Goal: Communication & Community: Participate in discussion

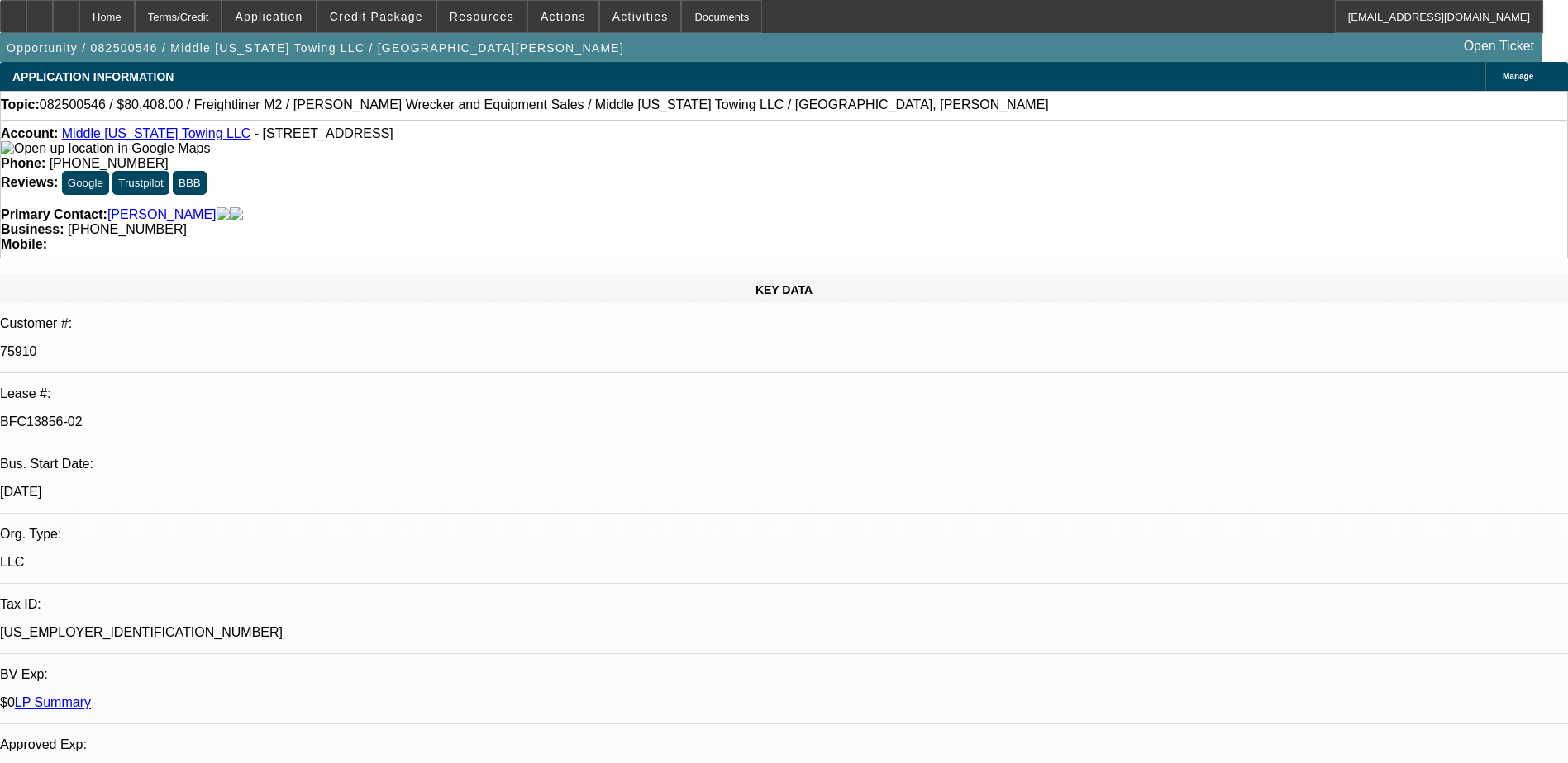
select select "0"
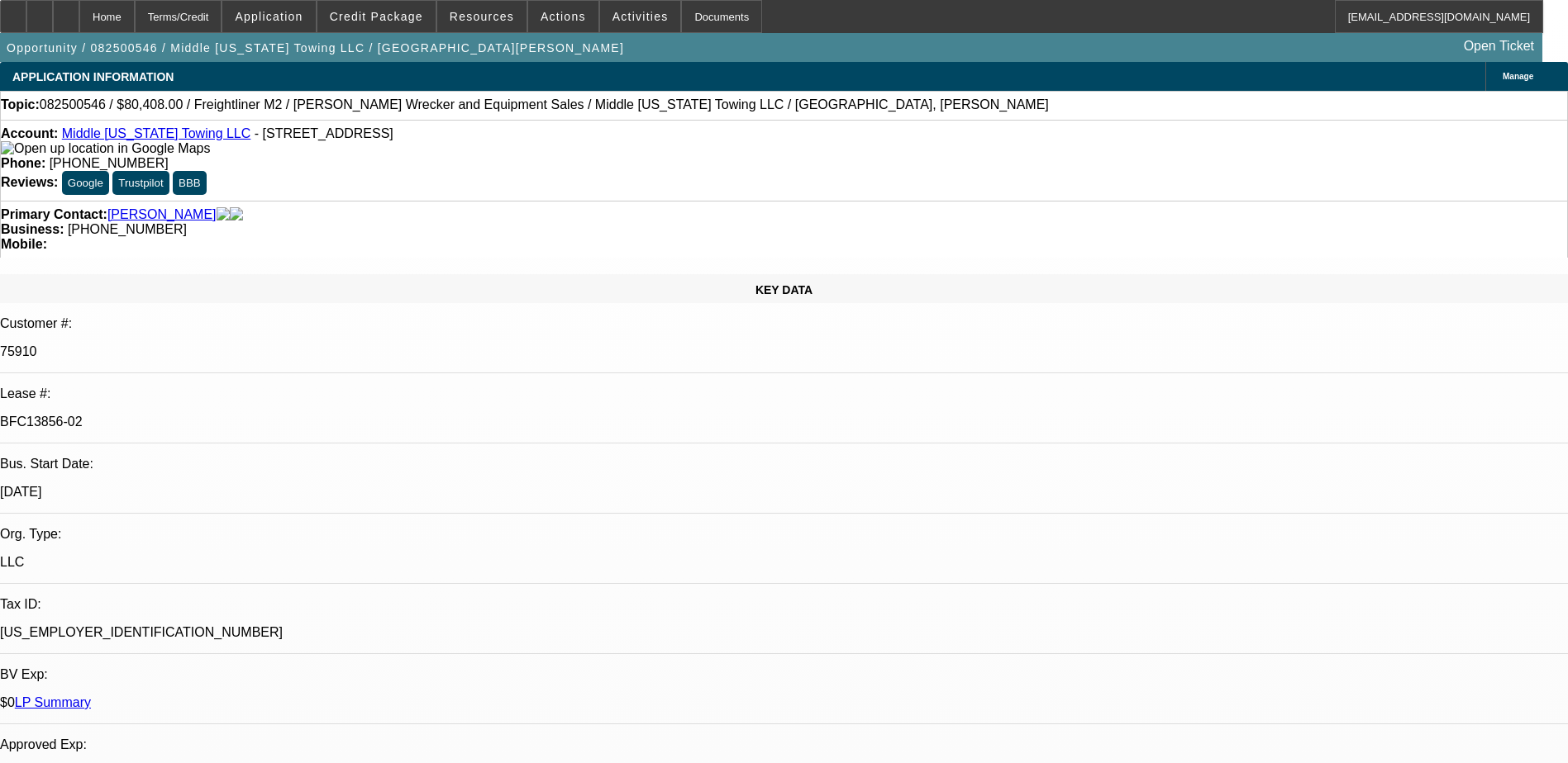
select select "0"
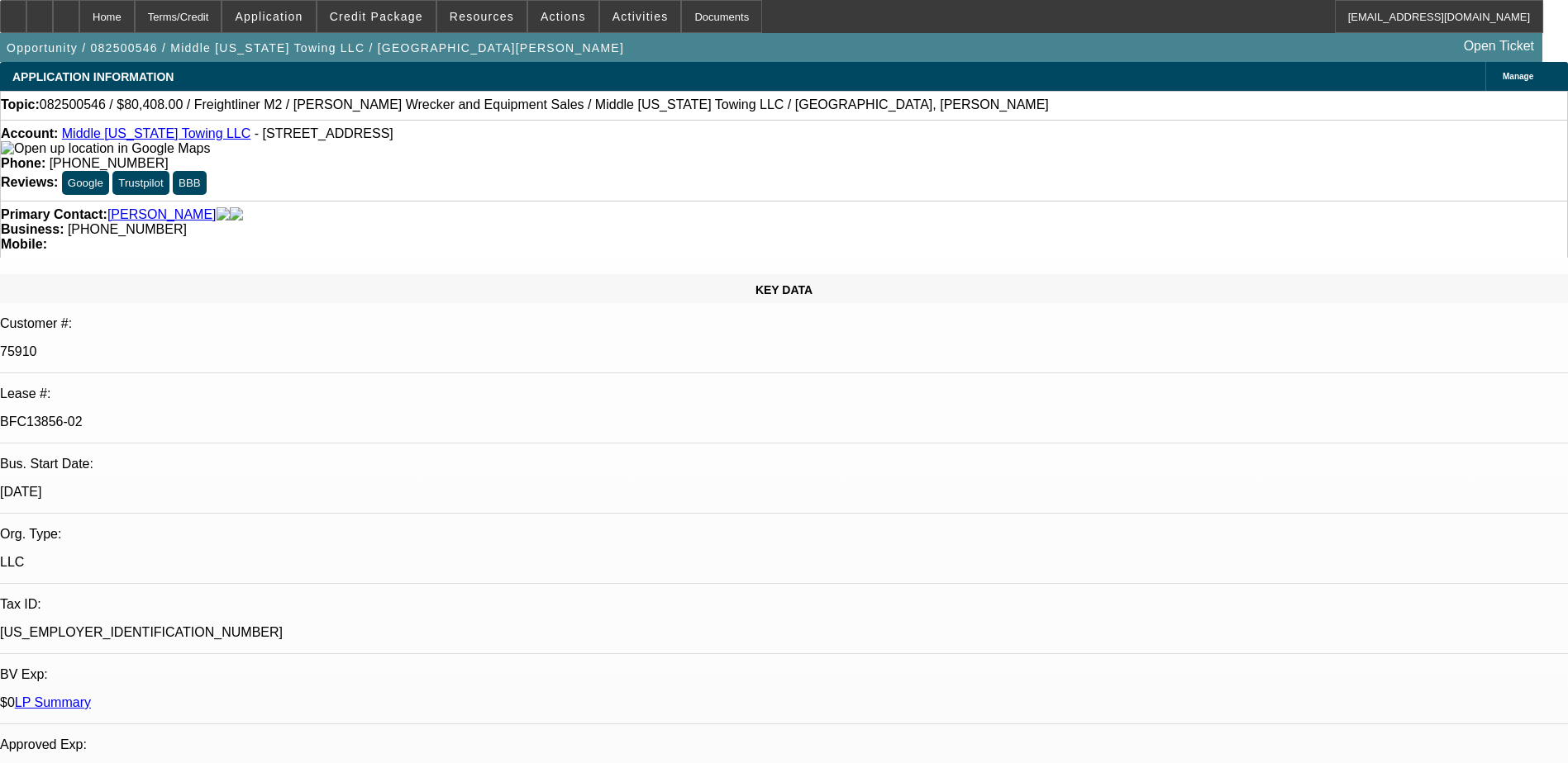
select select "0"
select select "1"
select select "2"
select select "6"
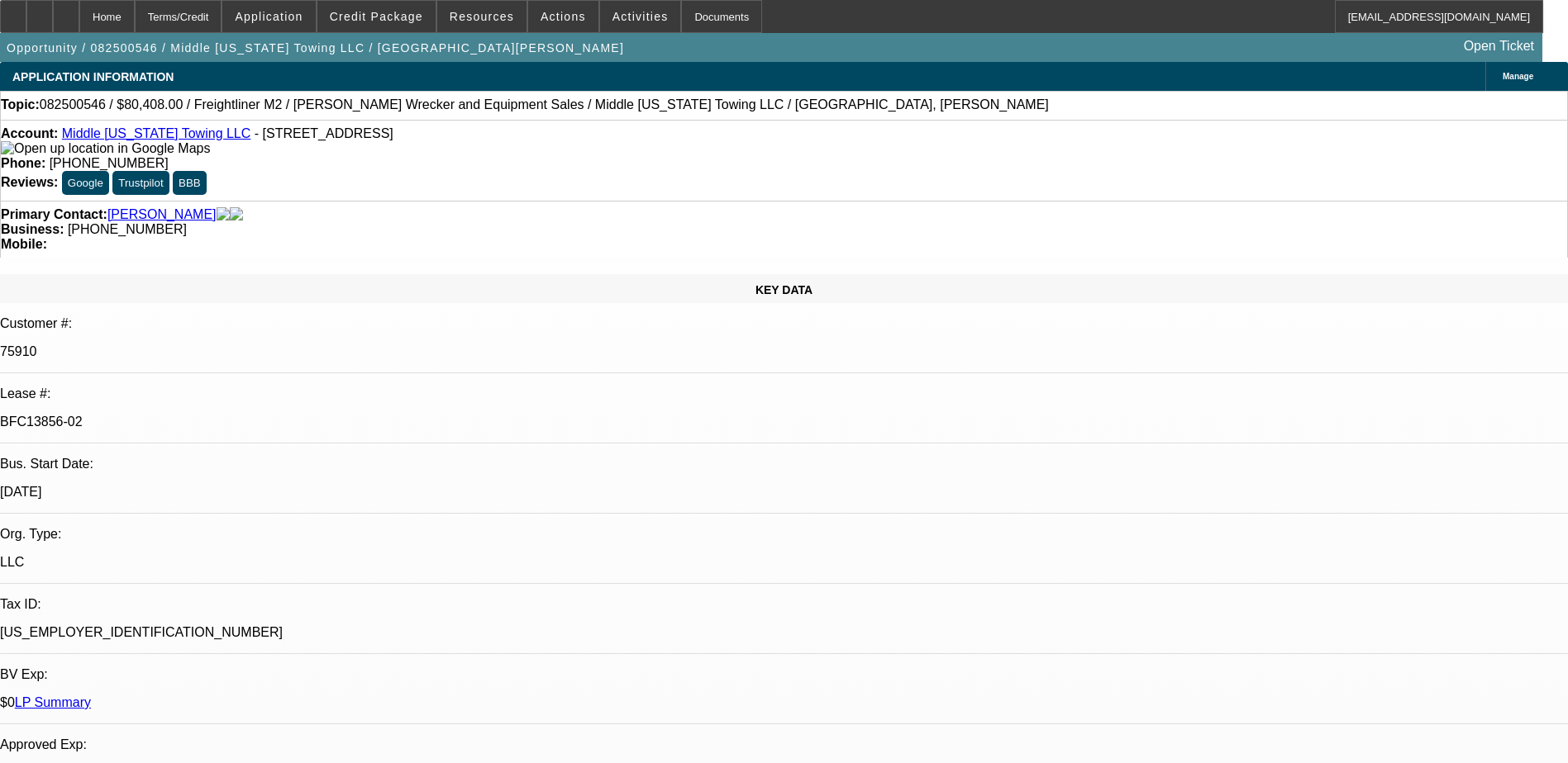
select select "1"
select select "6"
select select "1"
select select "2"
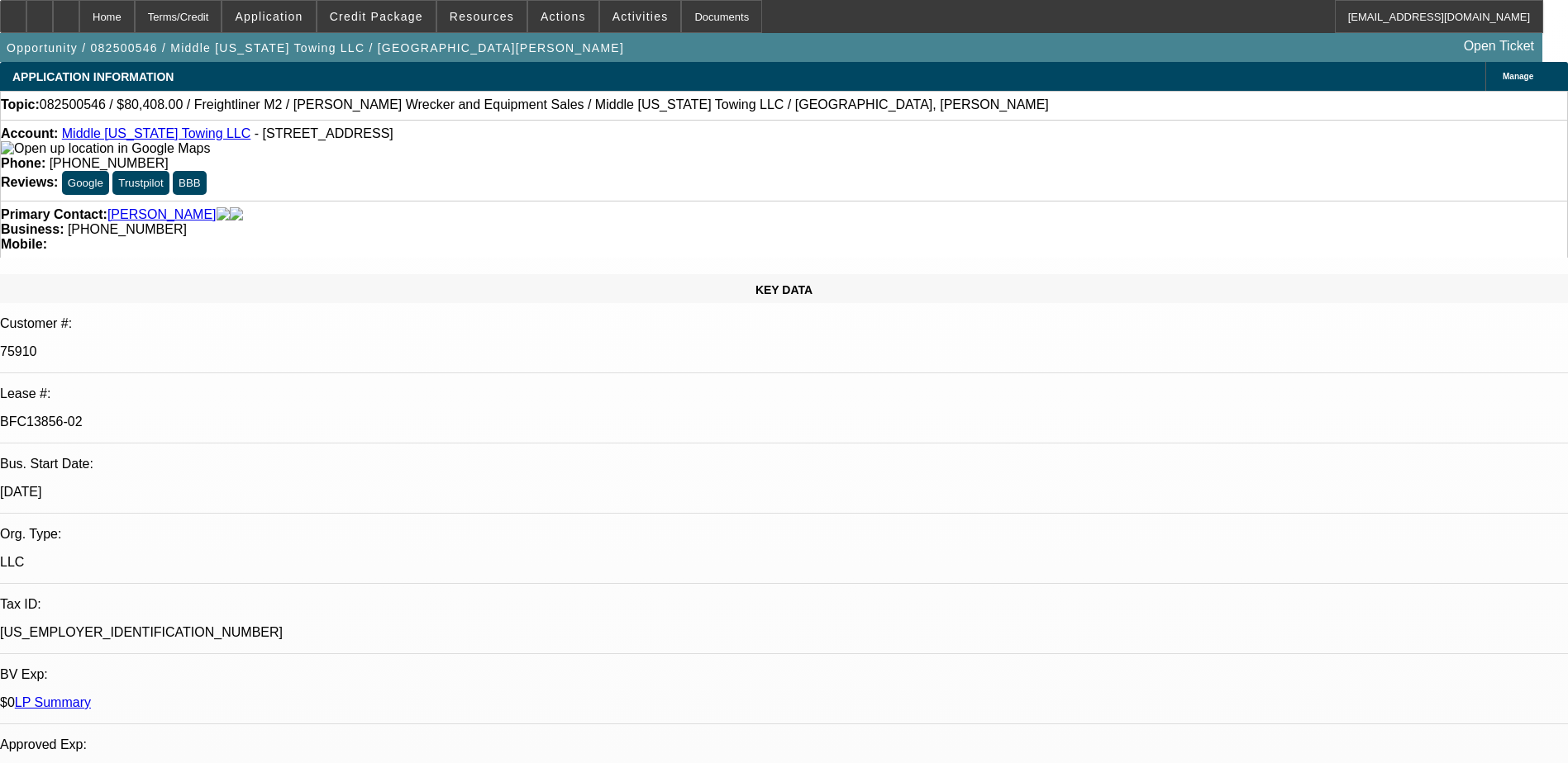
select select "6"
select select "1"
select select "2"
select select "6"
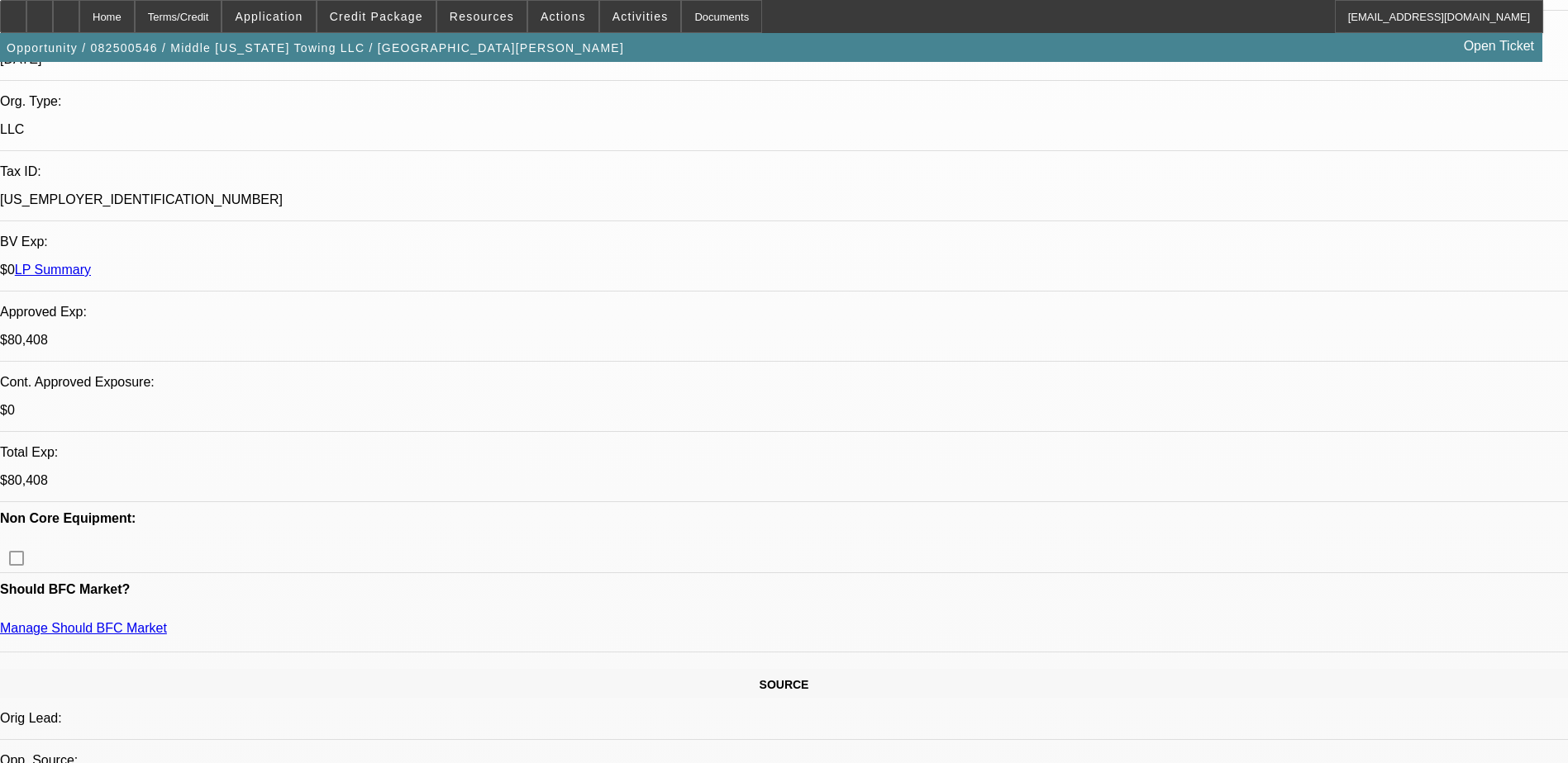
scroll to position [578, 0]
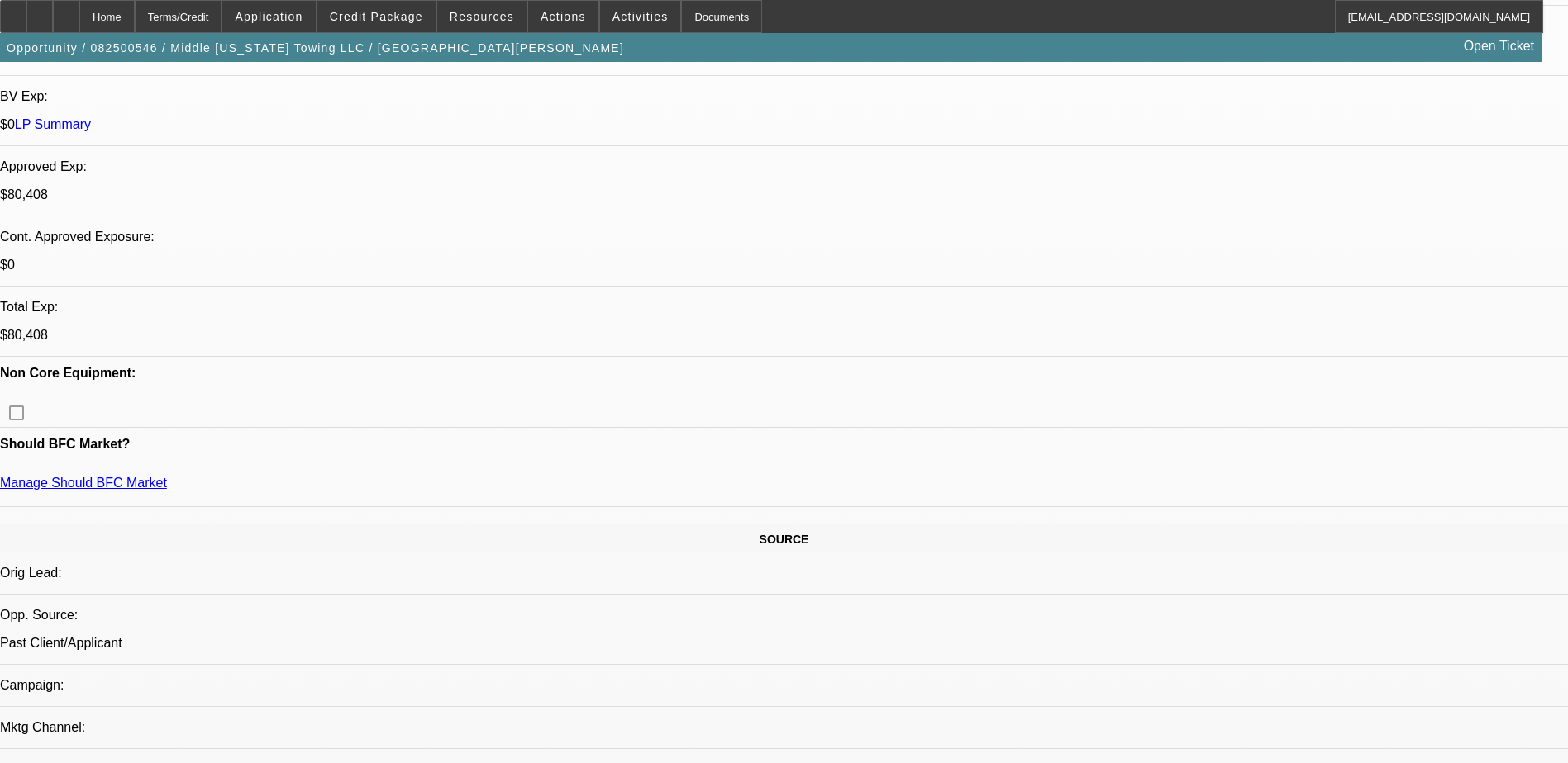
click at [80, 26] on div at bounding box center [66, 16] width 27 height 33
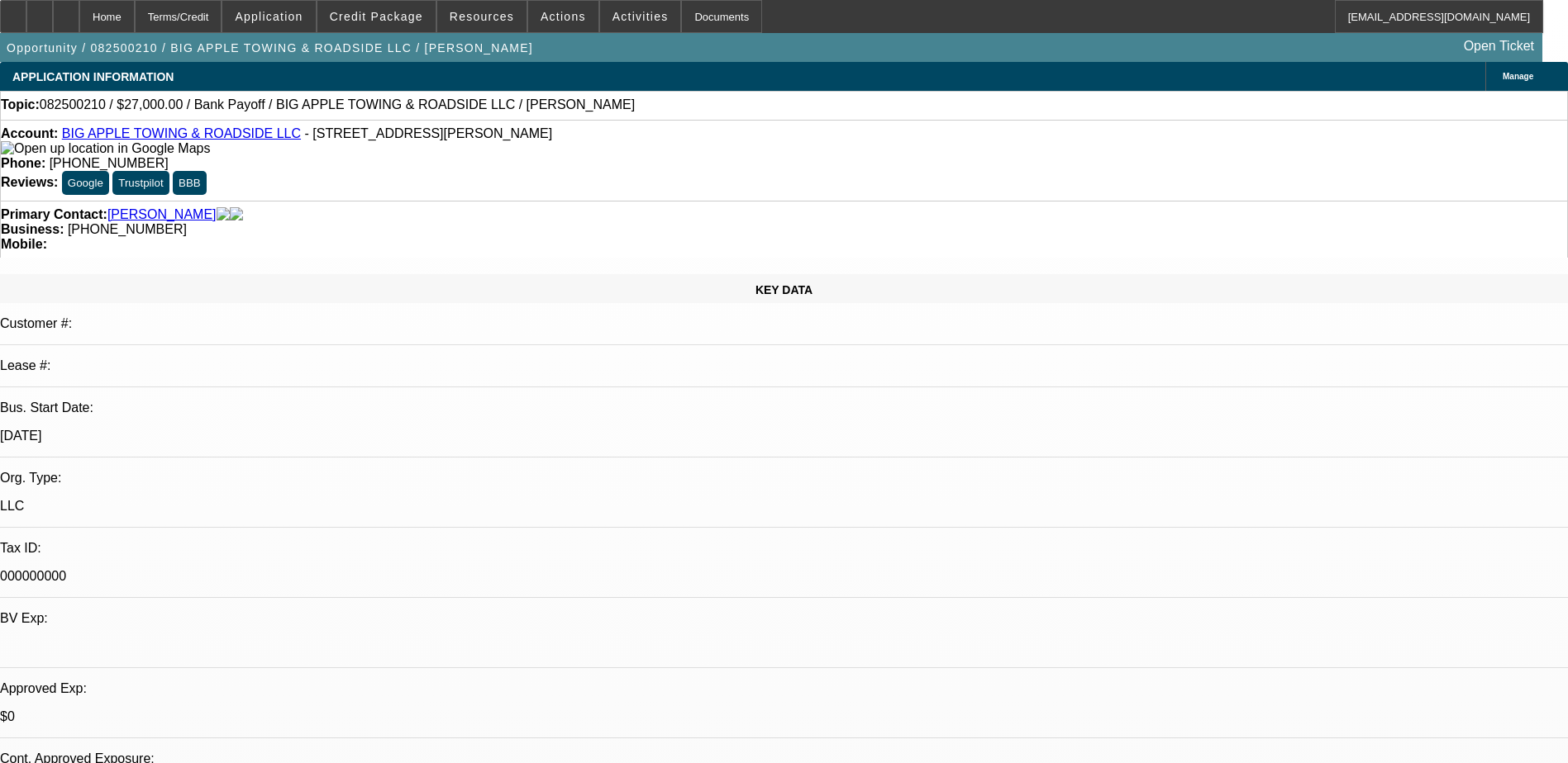
select select "0.1"
select select "2"
select select "0"
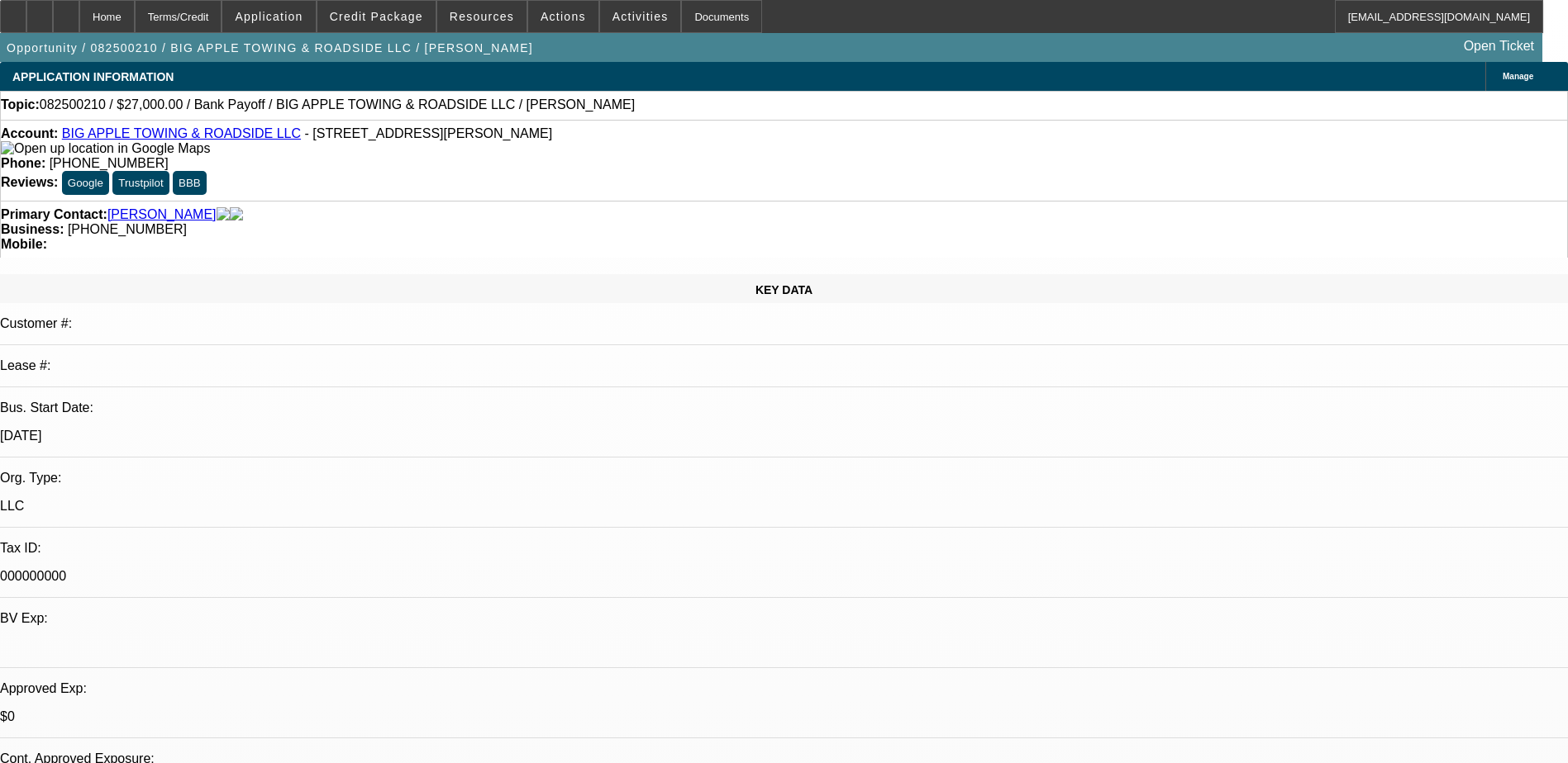
select select "0"
select select "1"
select select "2"
select select "6"
select select "1"
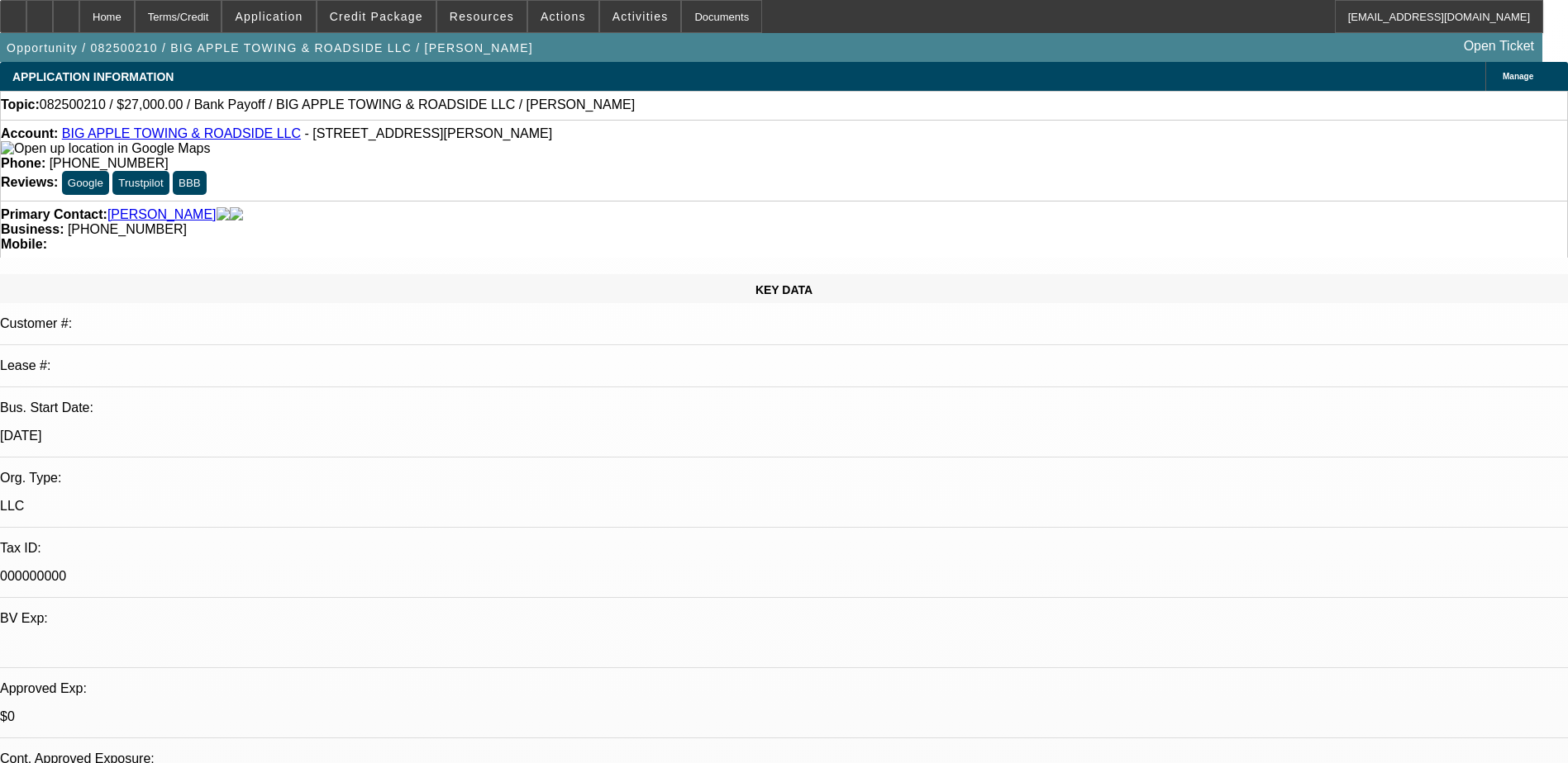
select select "2"
select select "6"
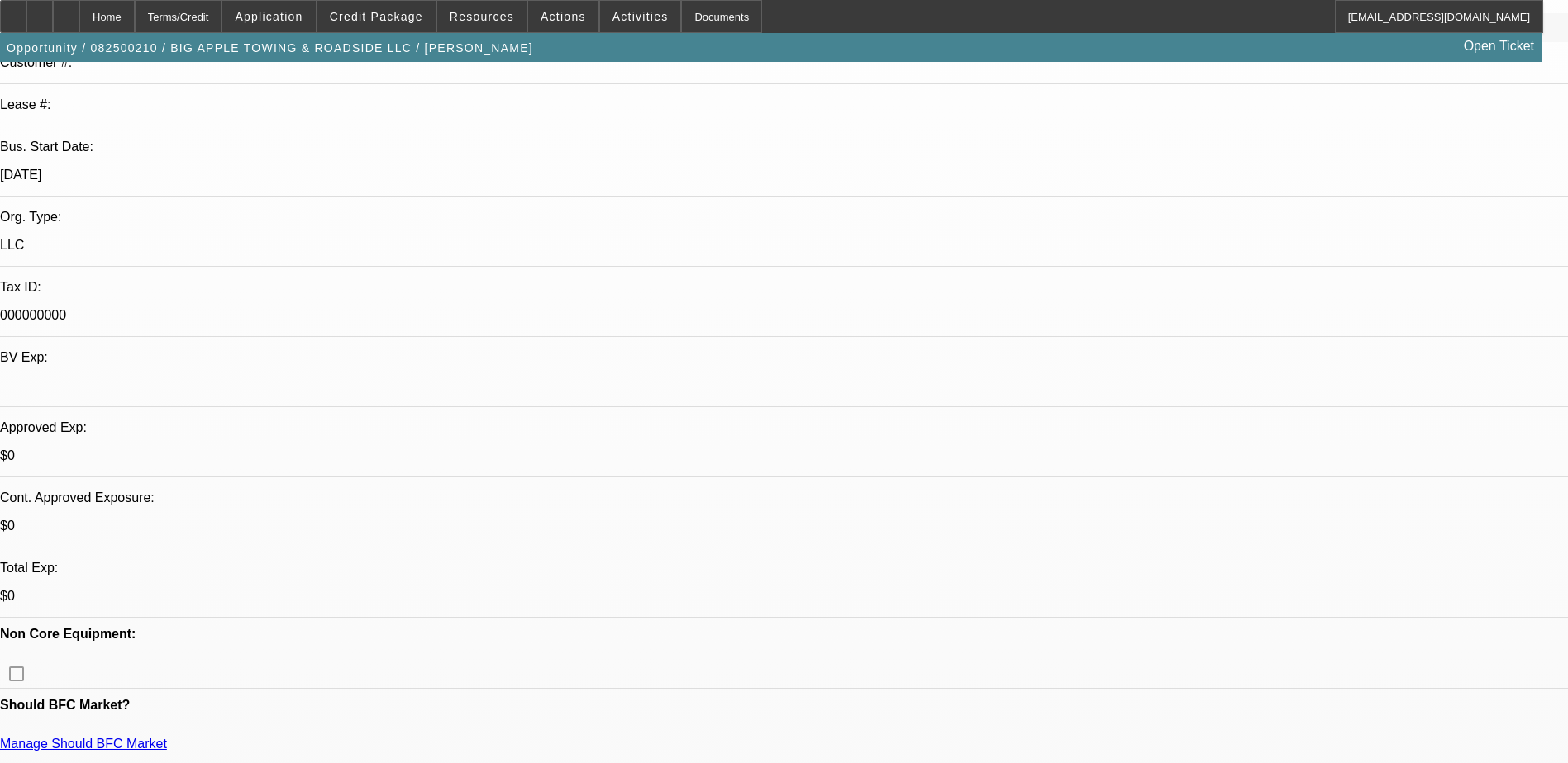
scroll to position [495, 0]
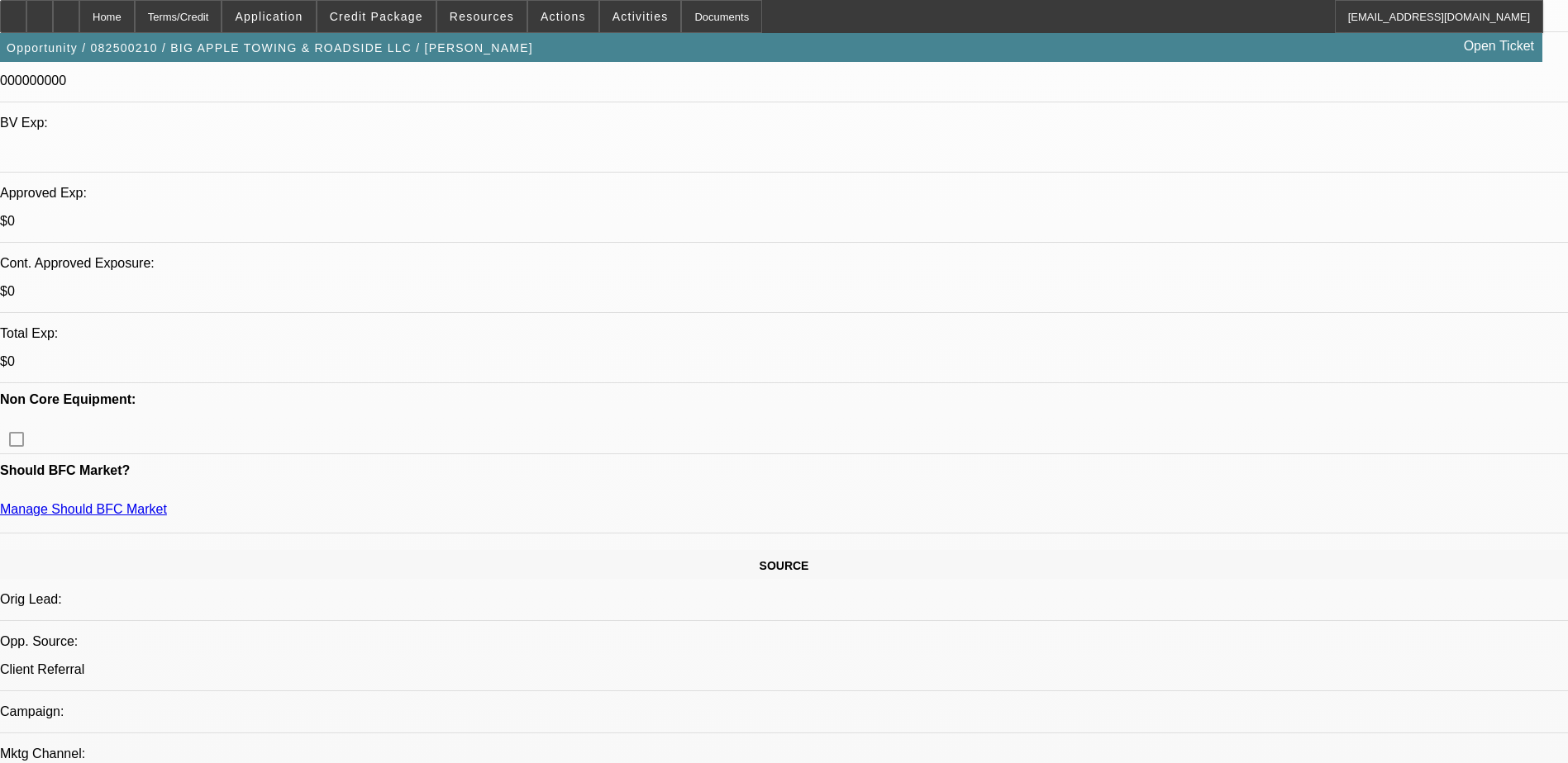
radio input "true"
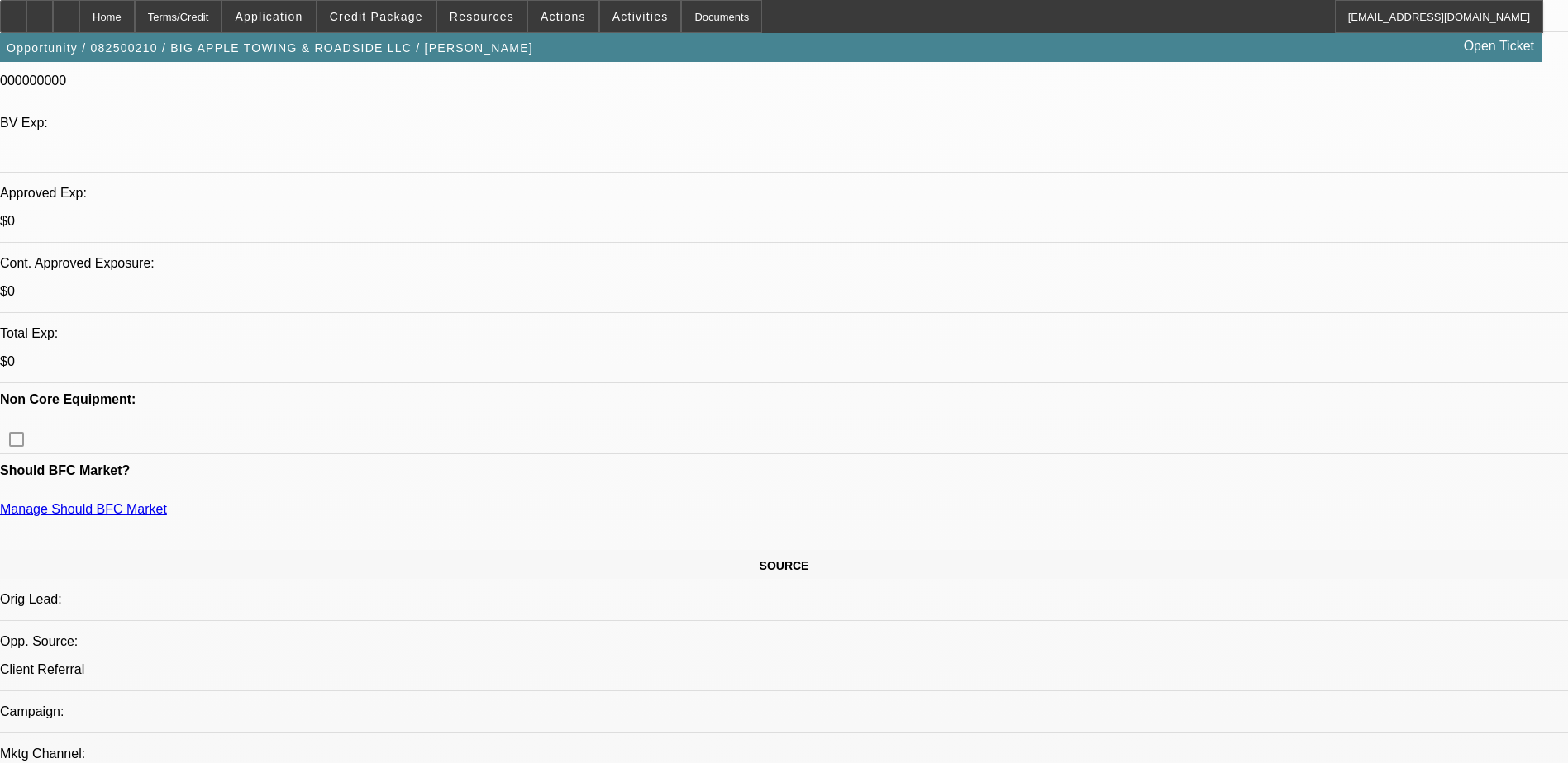
type textarea "TLO loading now. Requested banks and CG banks and need clarification on biz inv…"
radio input "true"
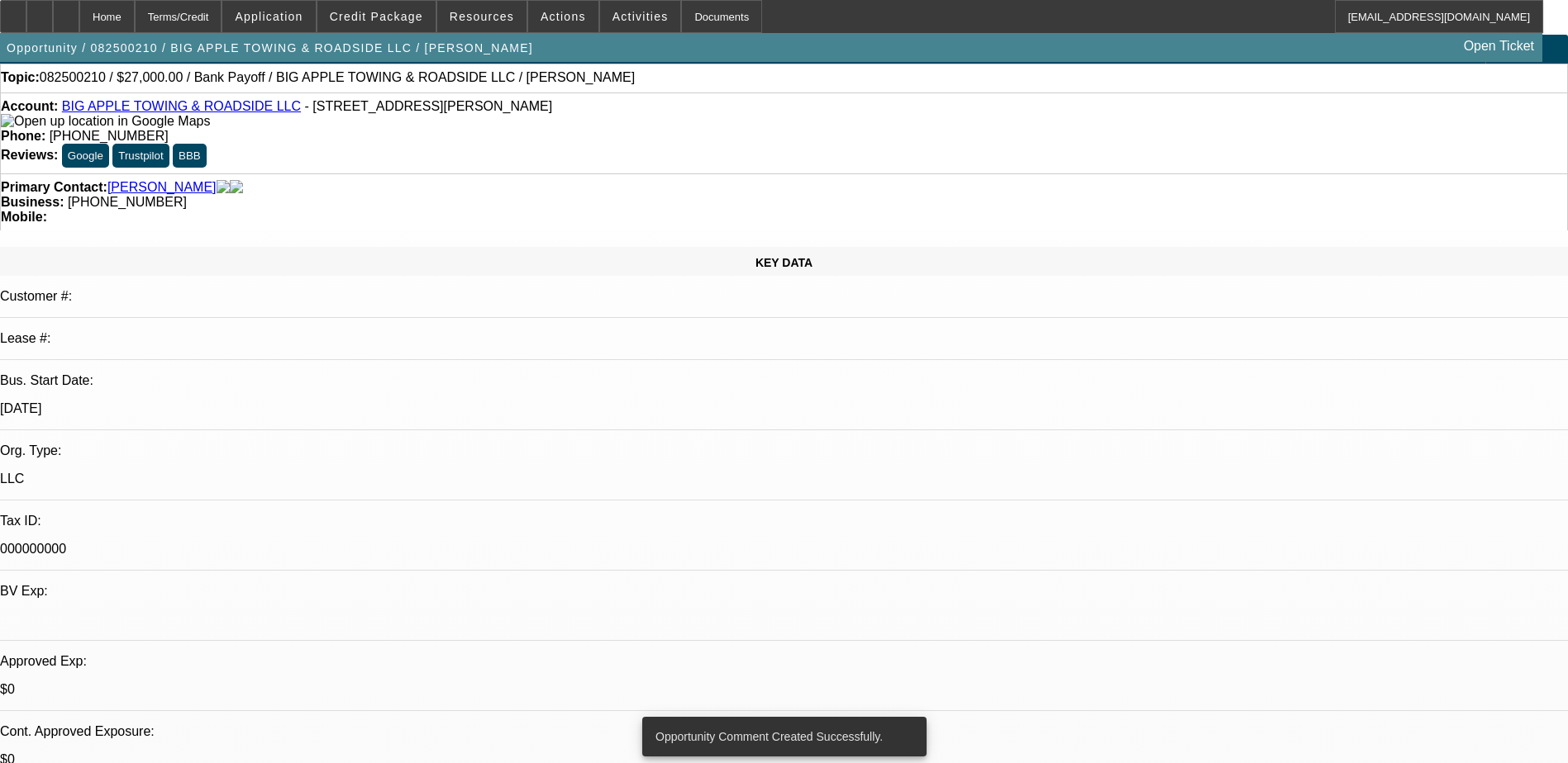
scroll to position [0, 0]
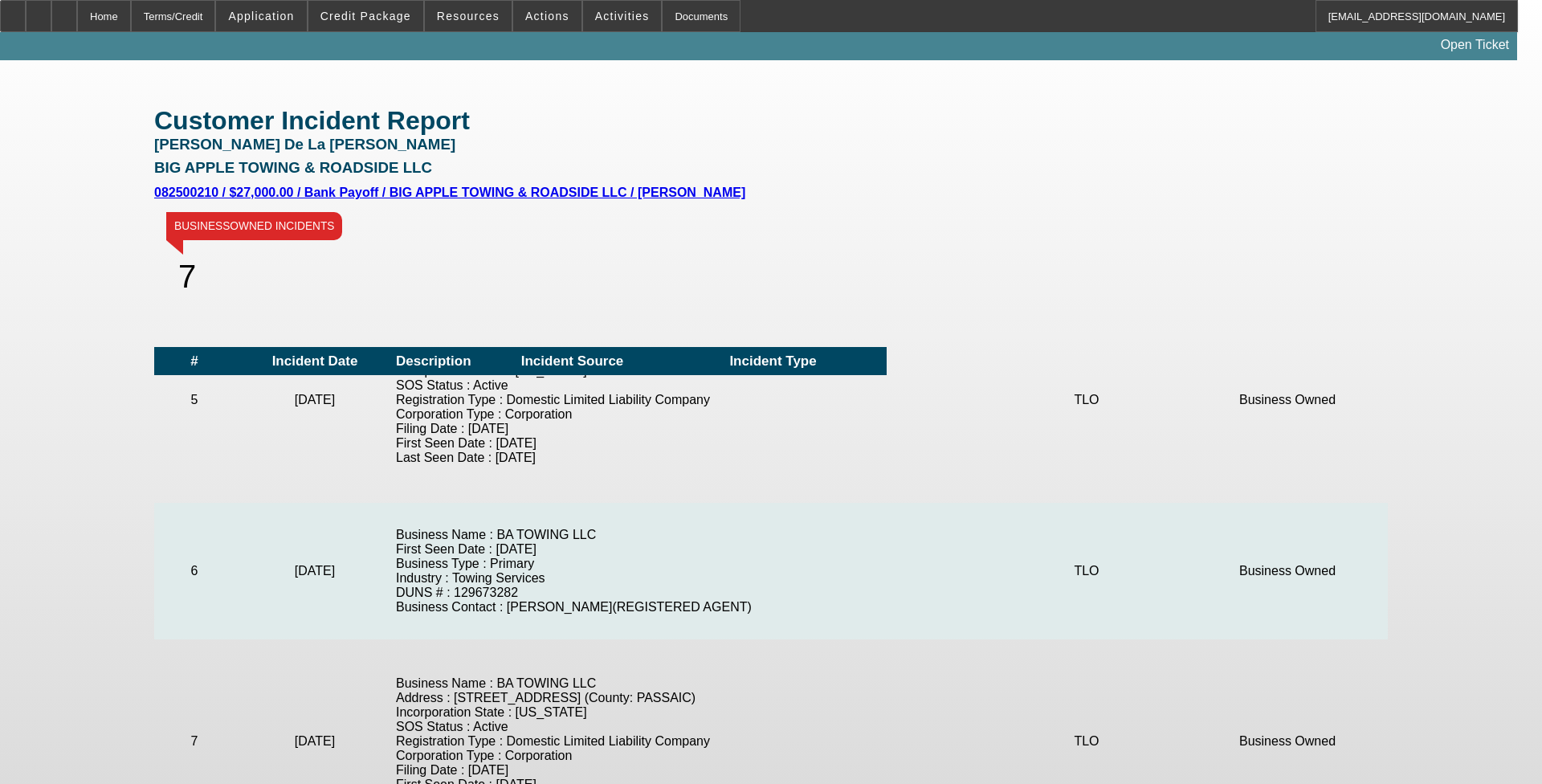
scroll to position [603, 0]
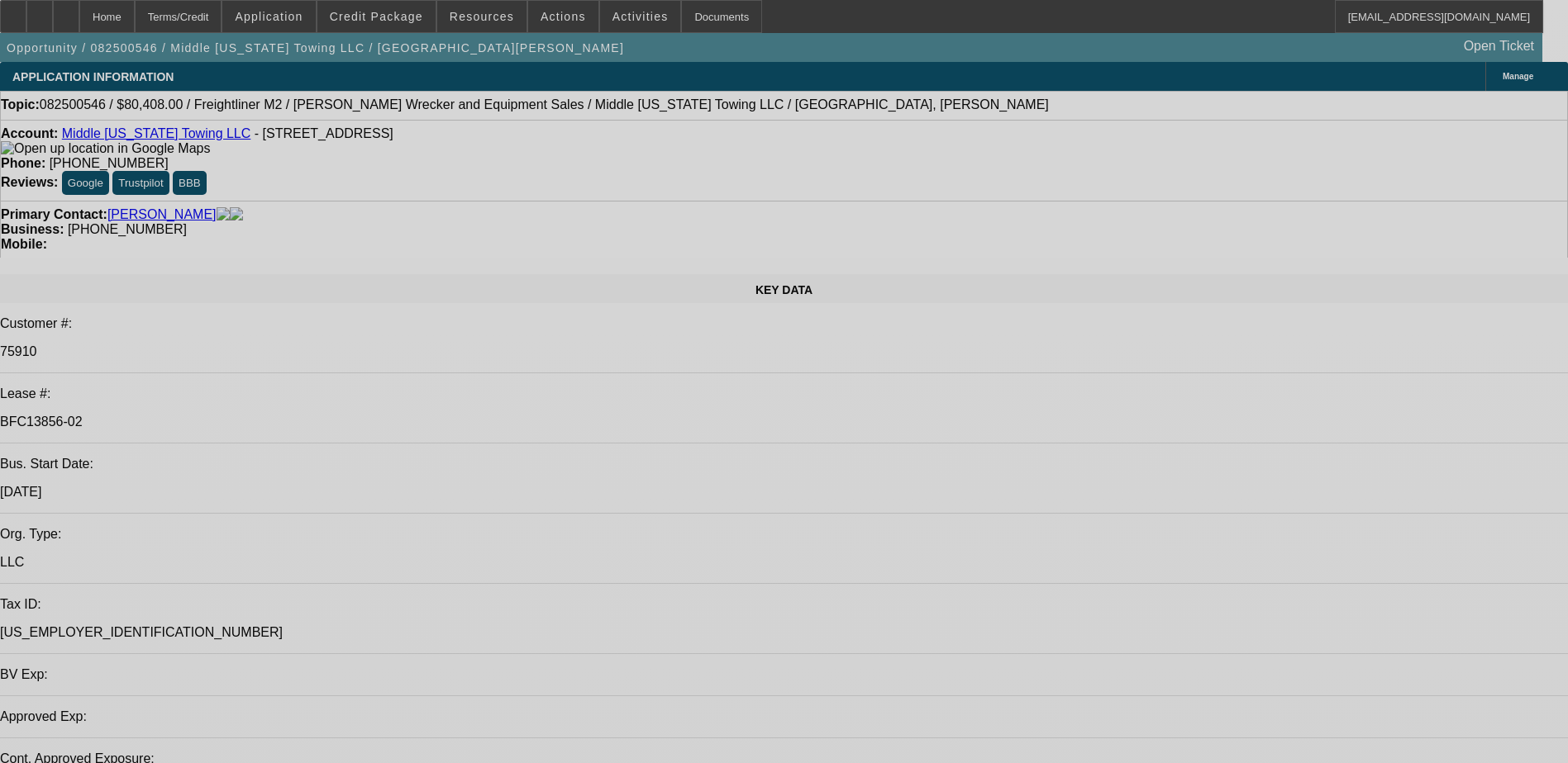
select select "0"
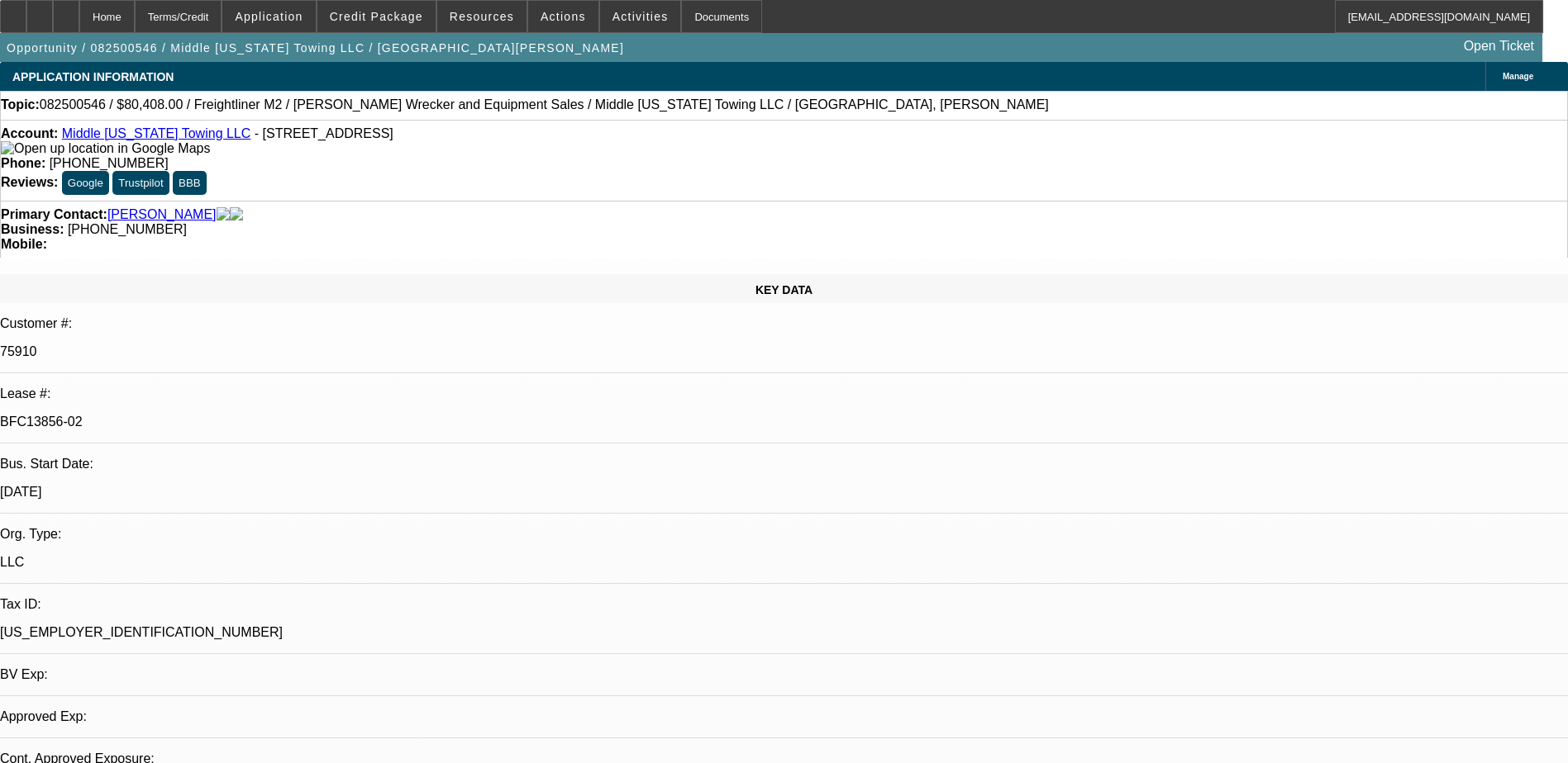
select select "0"
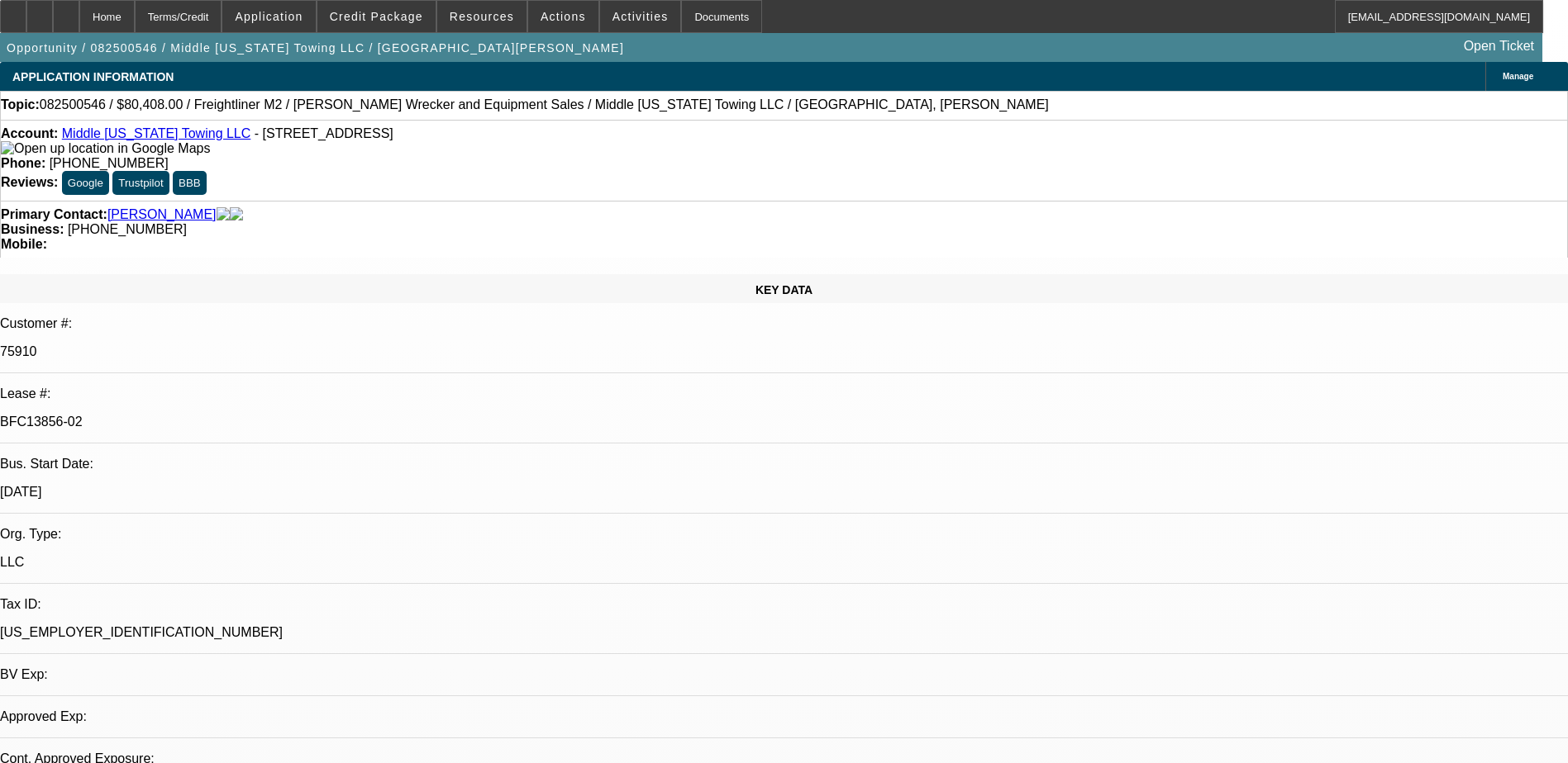
select select "0"
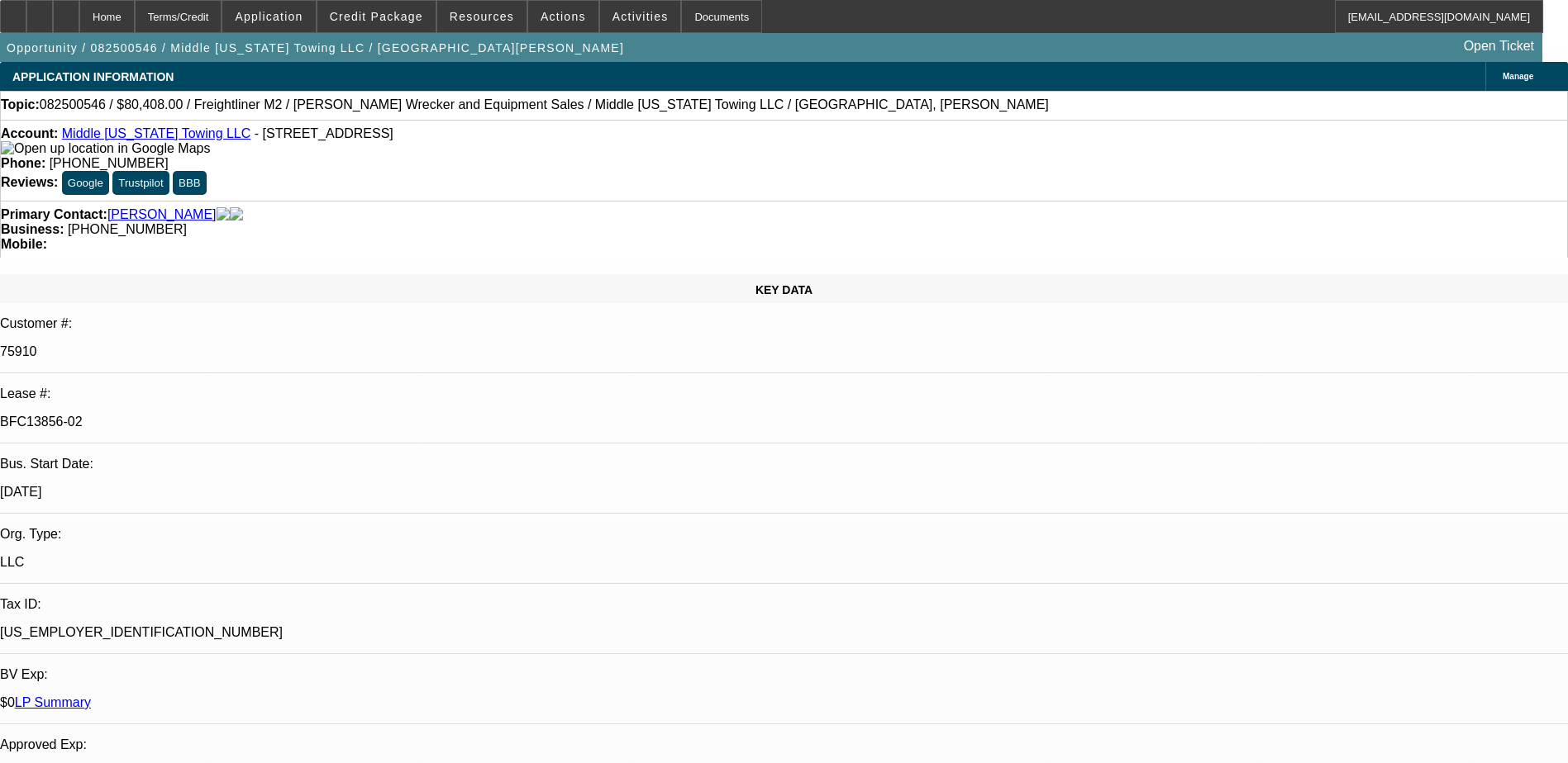
select select "1"
select select "2"
select select "6"
select select "1"
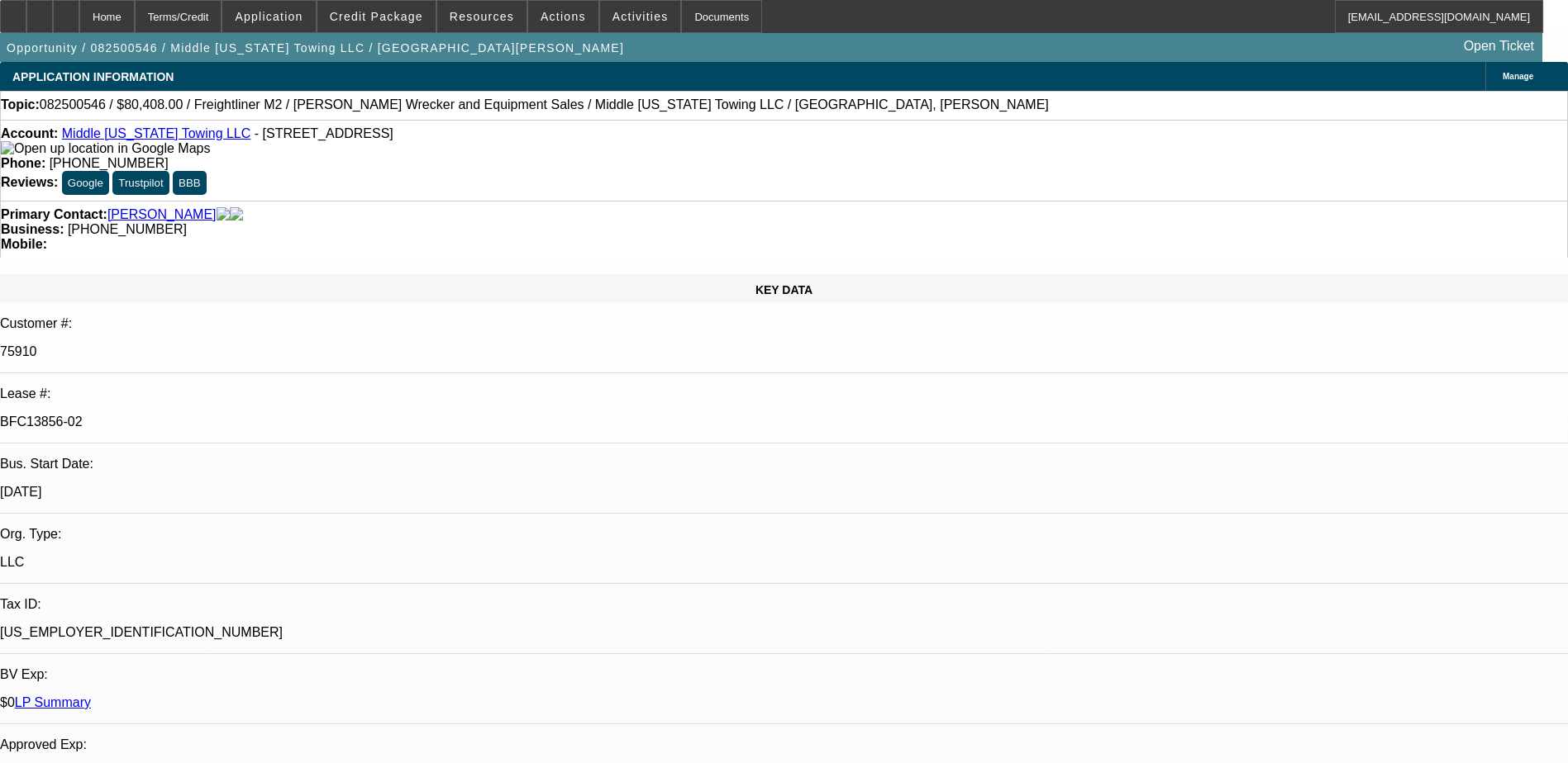
select select "6"
select select "1"
select select "2"
select select "6"
select select "1"
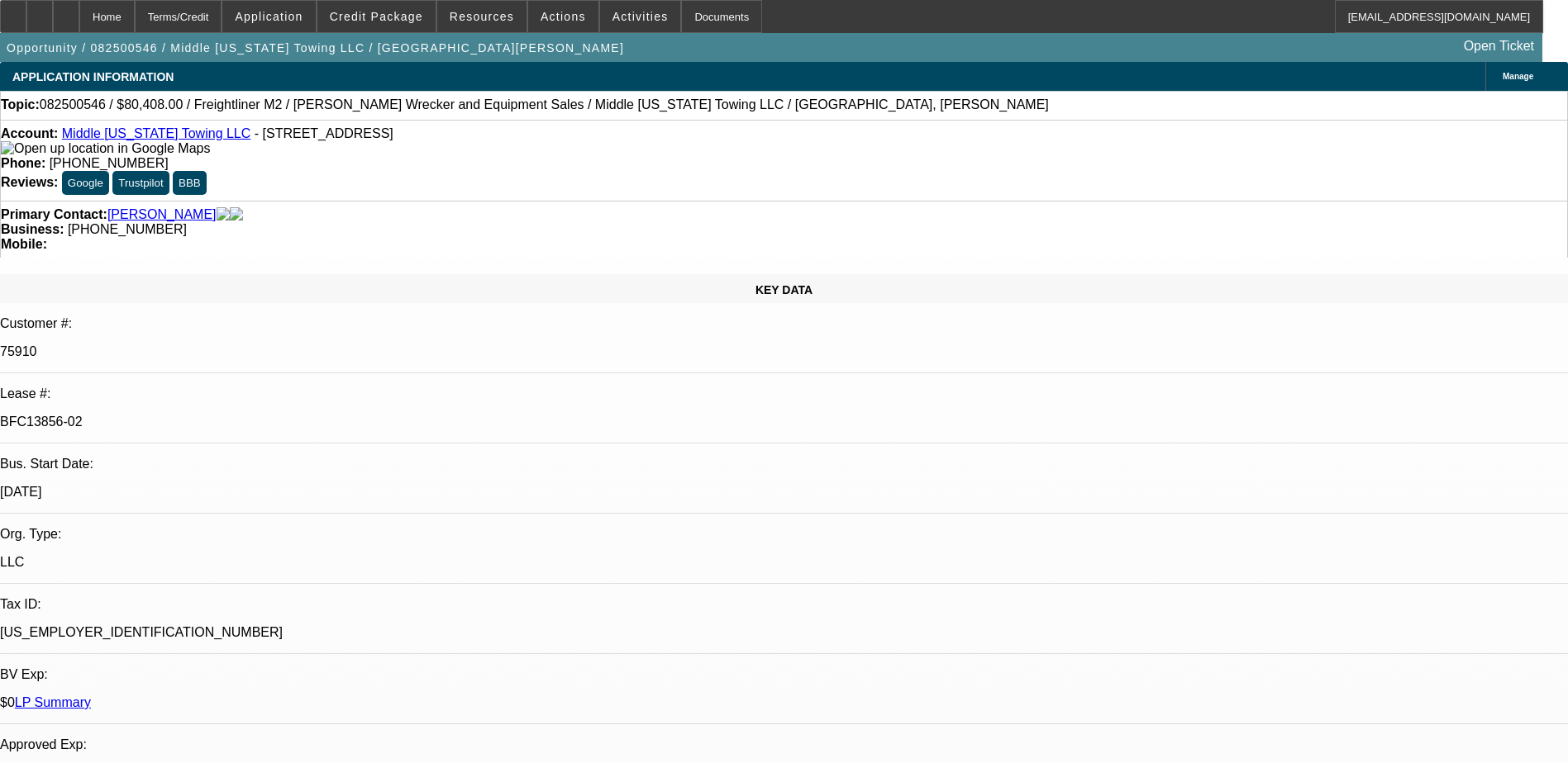
select select "2"
select select "6"
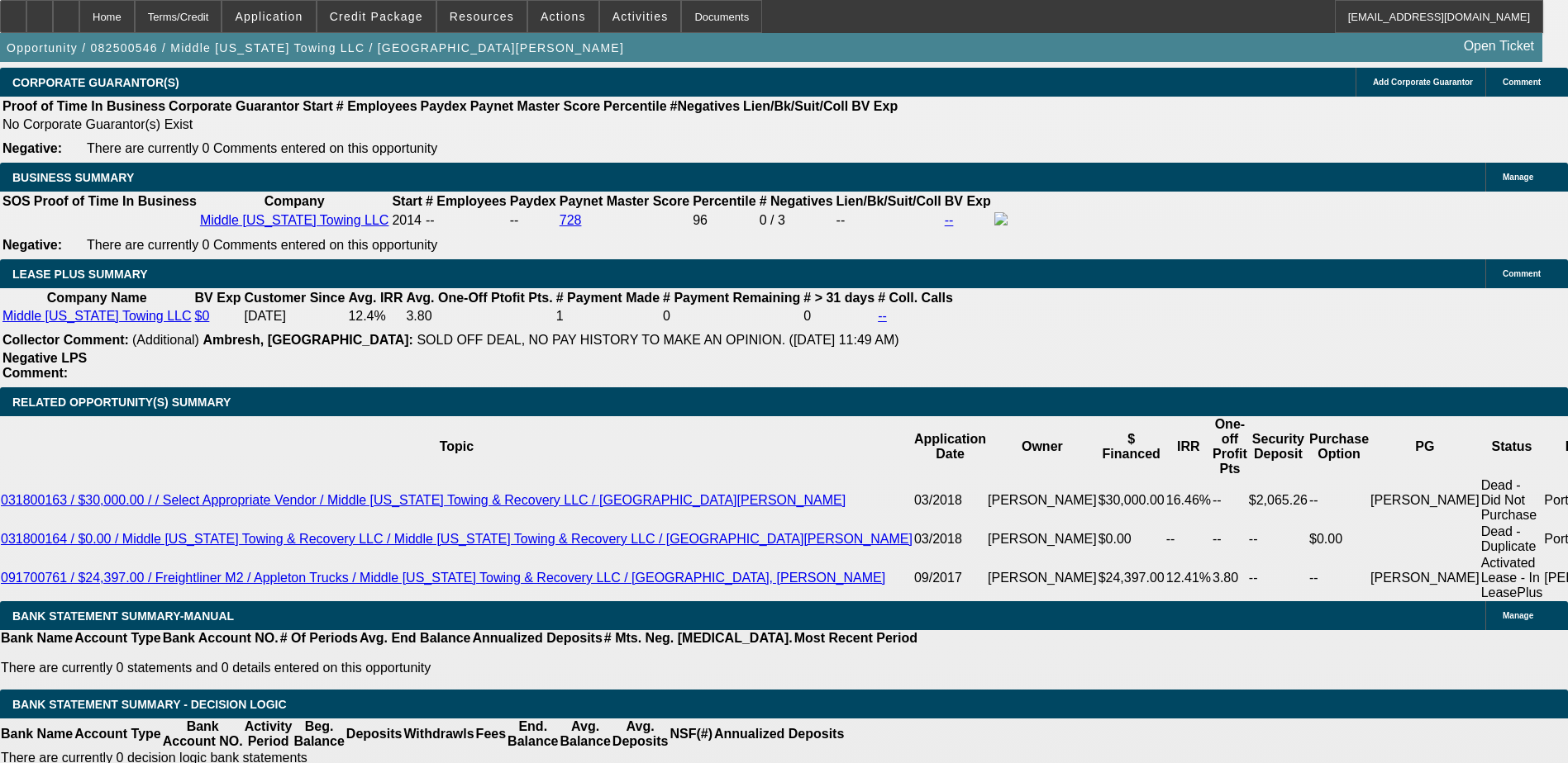
scroll to position [2313, 0]
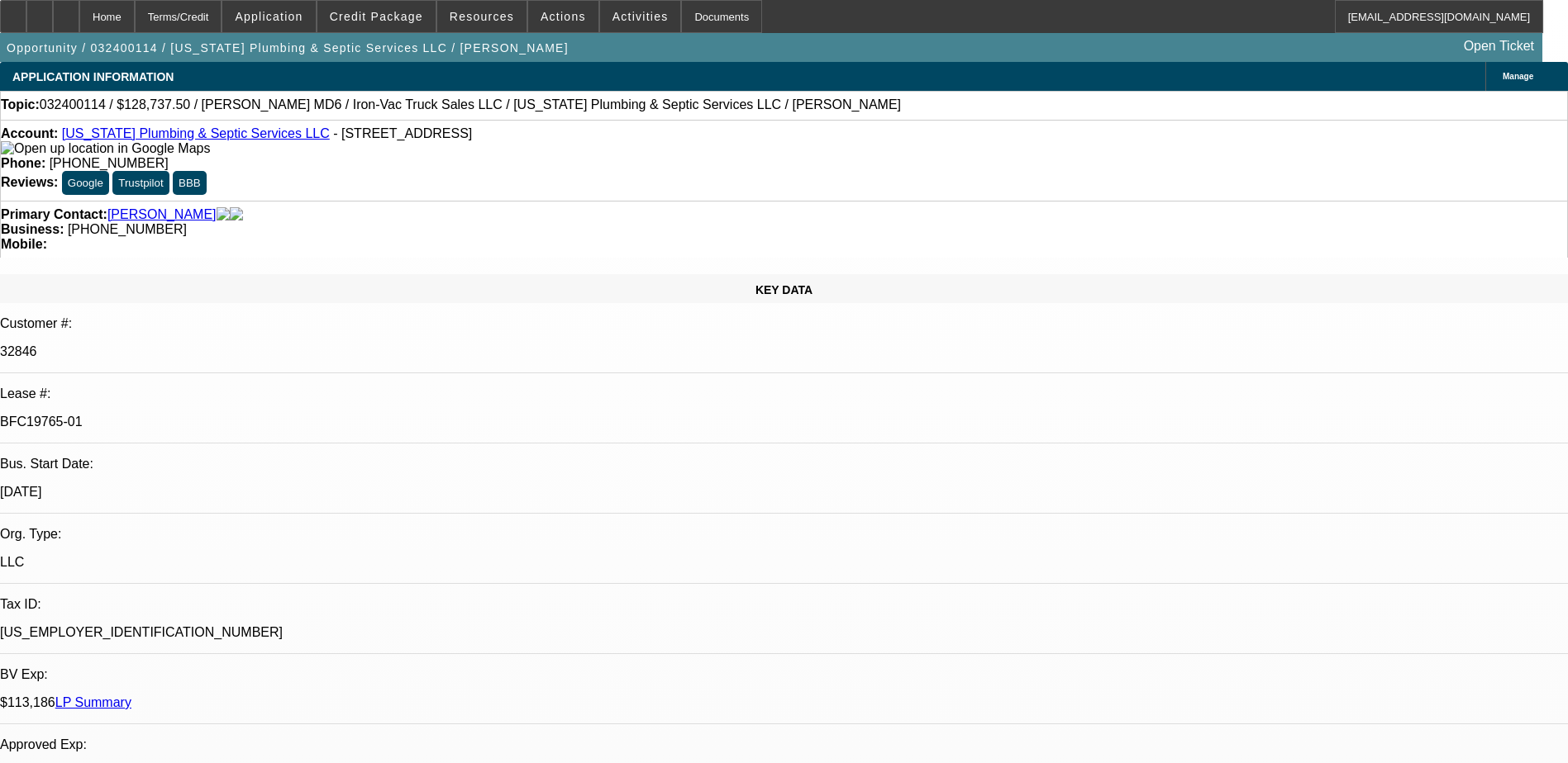
select select "0"
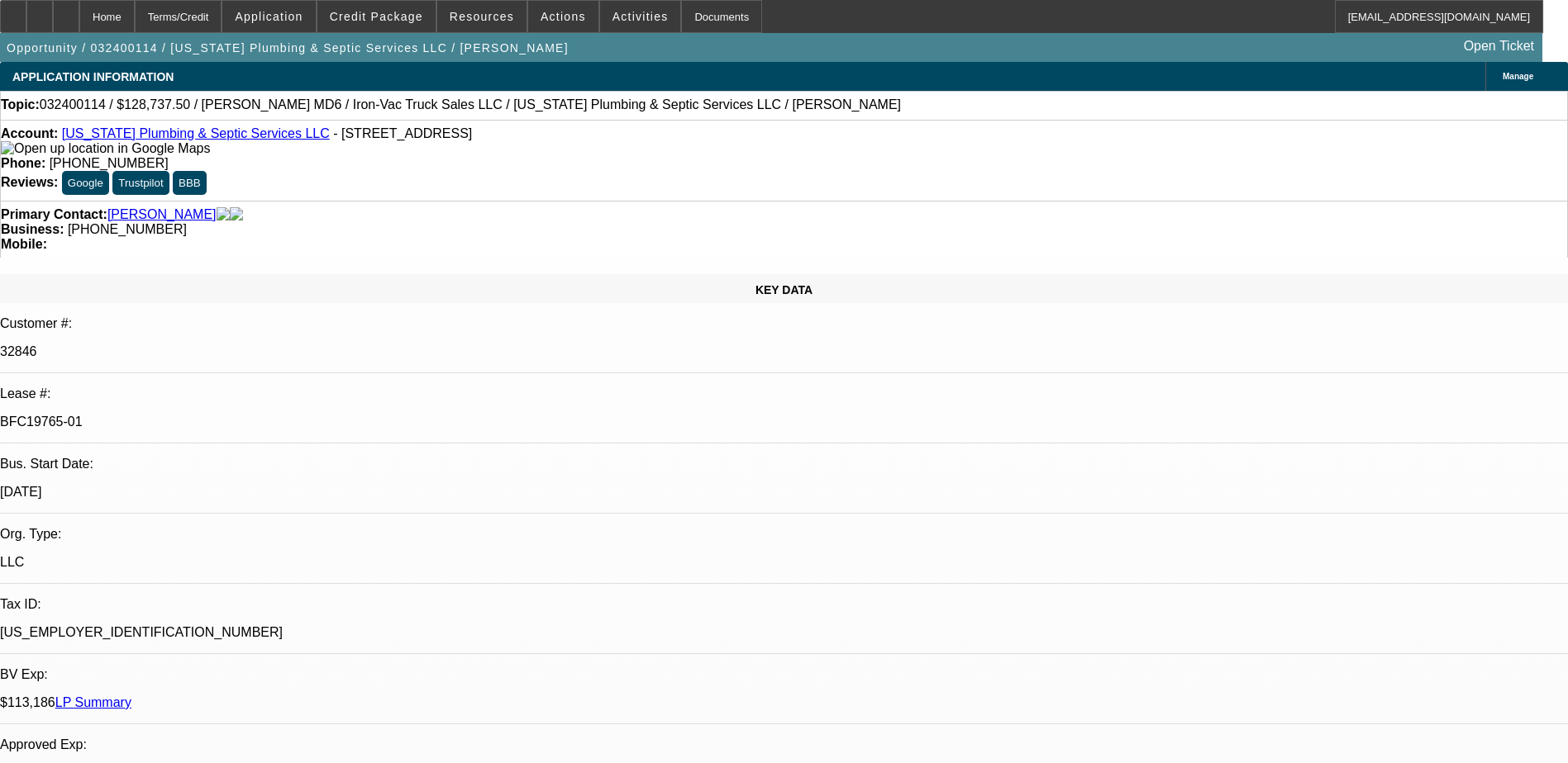
select select "0"
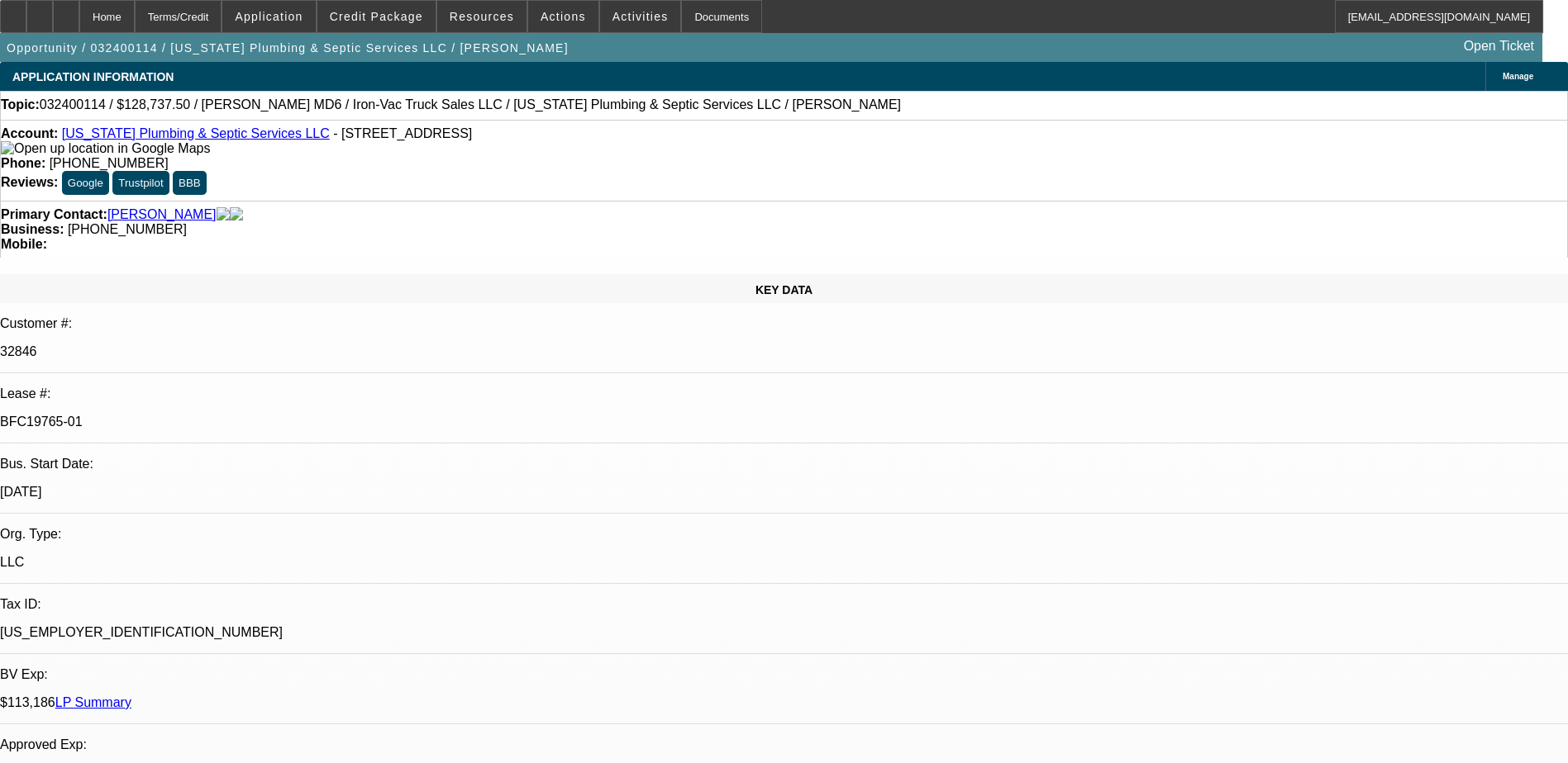
select select "0"
select select "1"
select select "2"
select select "6"
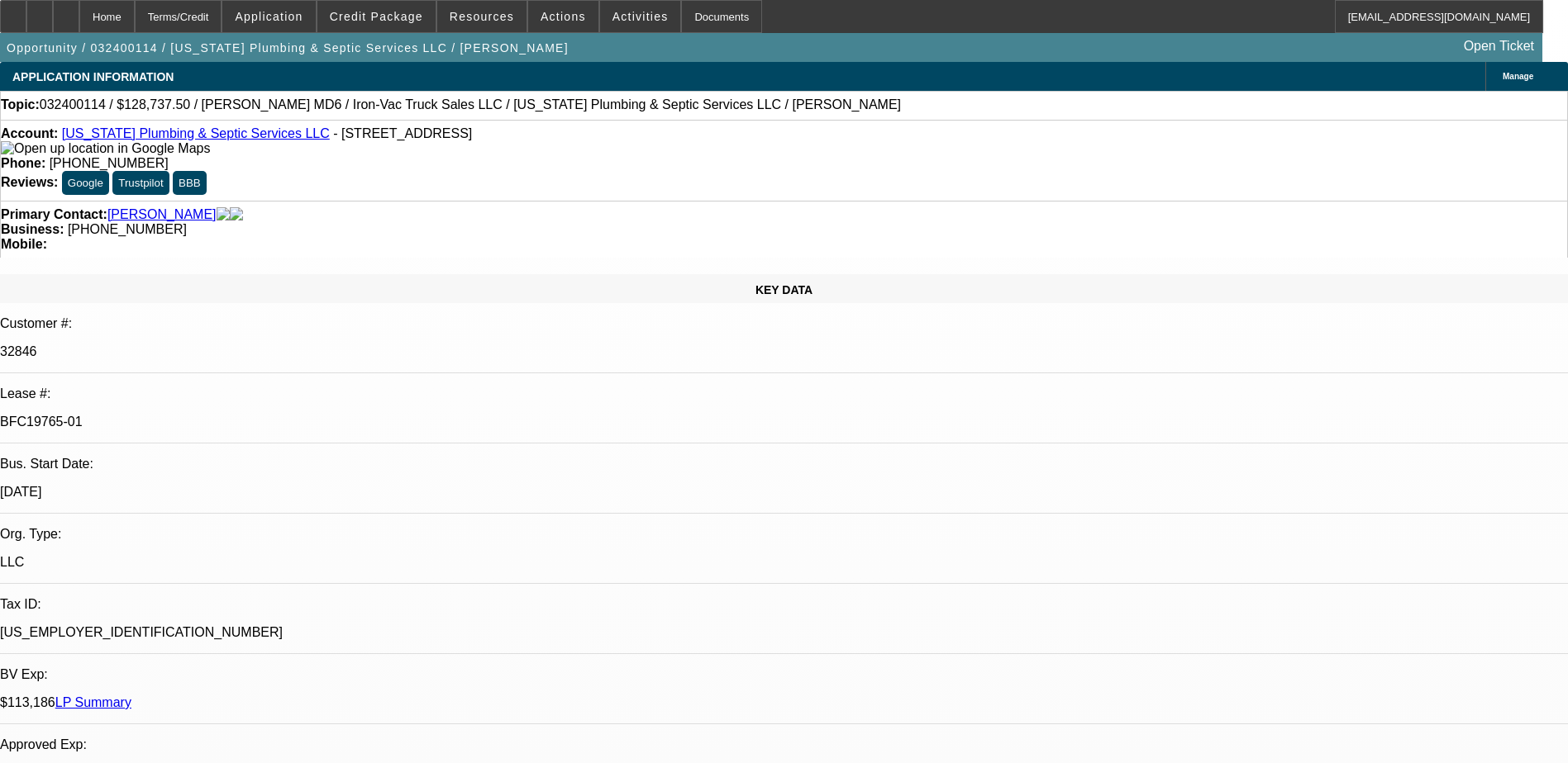
select select "1"
select select "2"
select select "6"
select select "1"
select select "2"
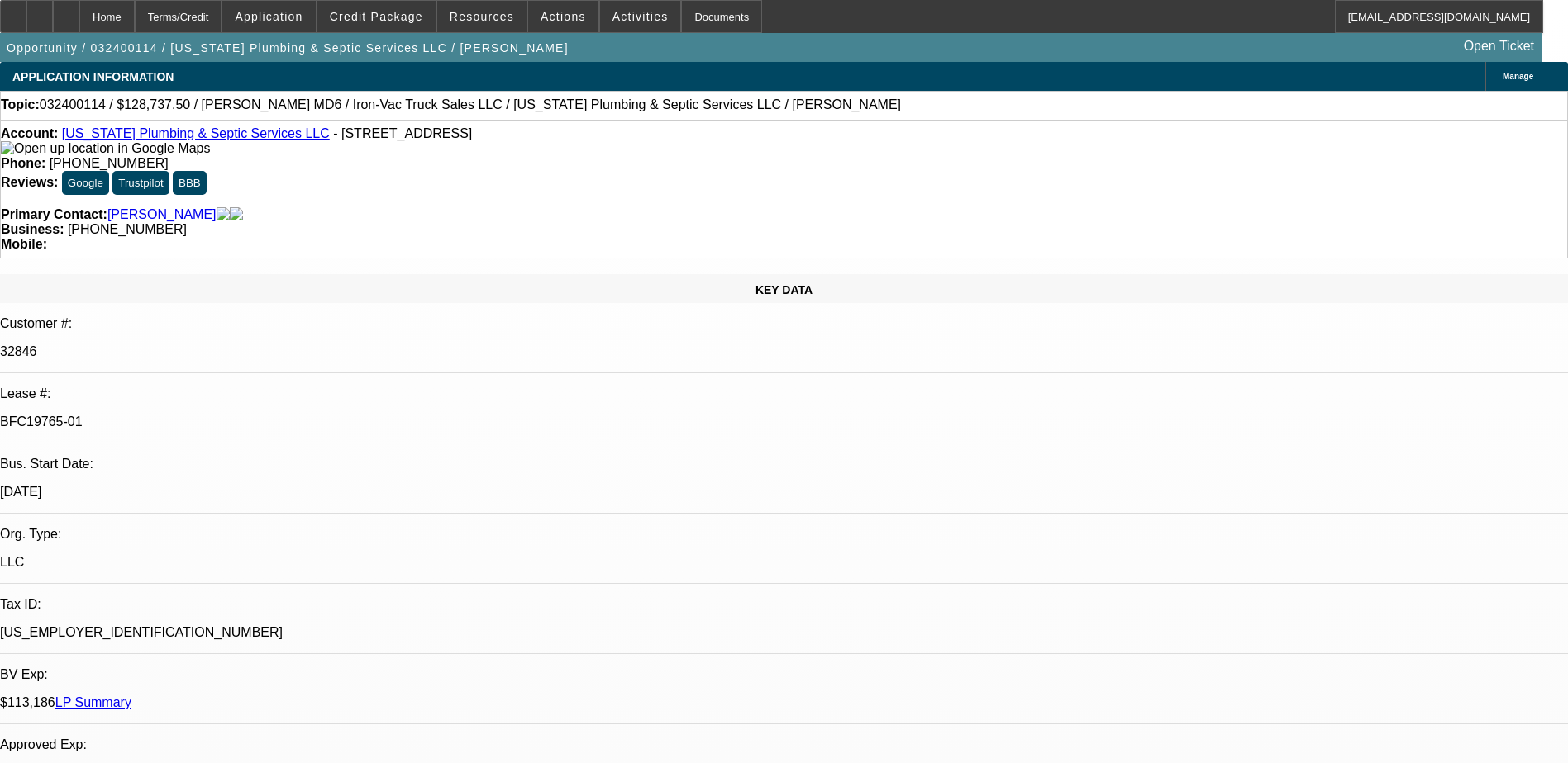
select select "6"
select select "1"
select select "2"
select select "6"
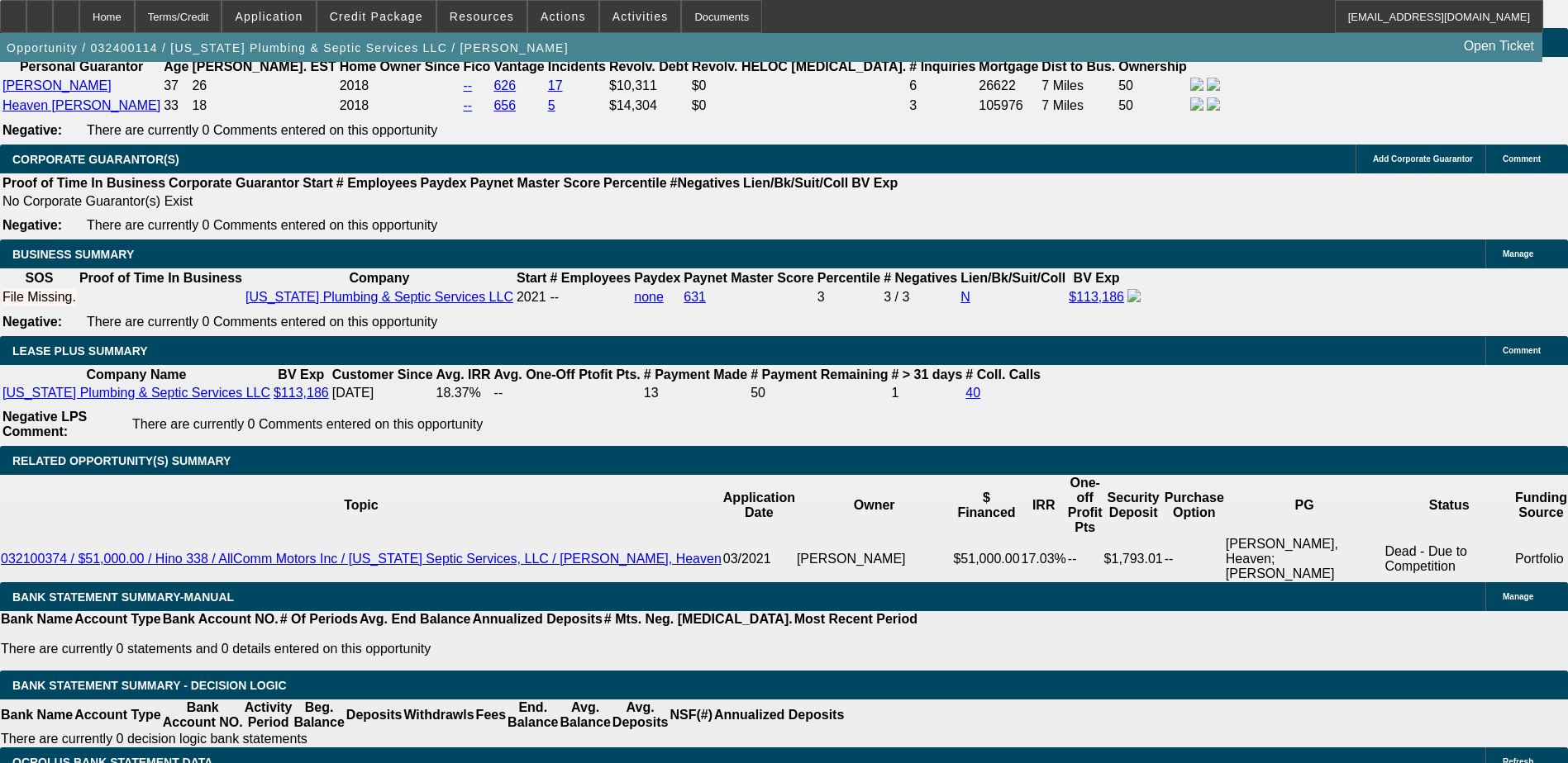
scroll to position [4220, 0]
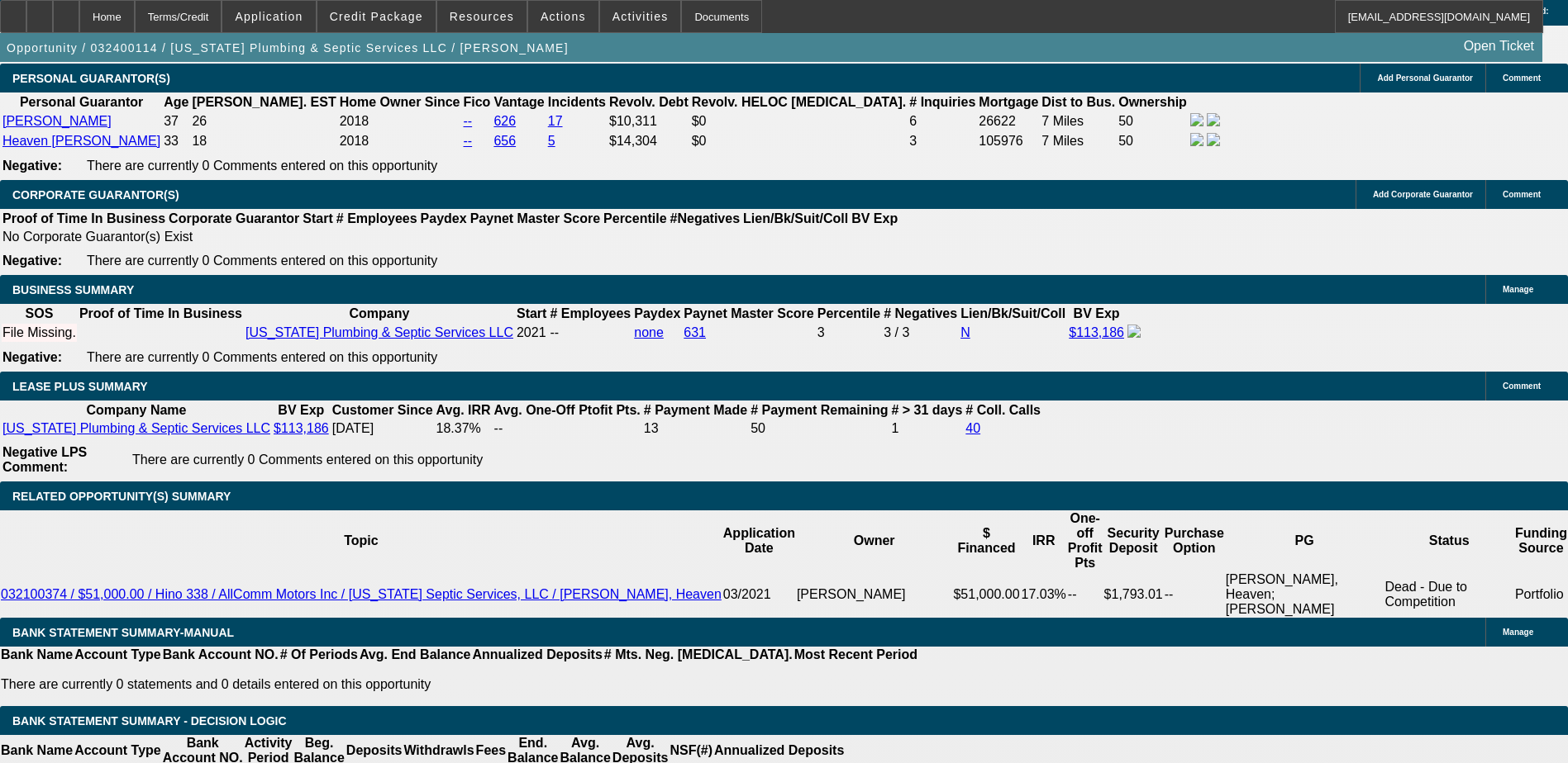
scroll to position [2644, 0]
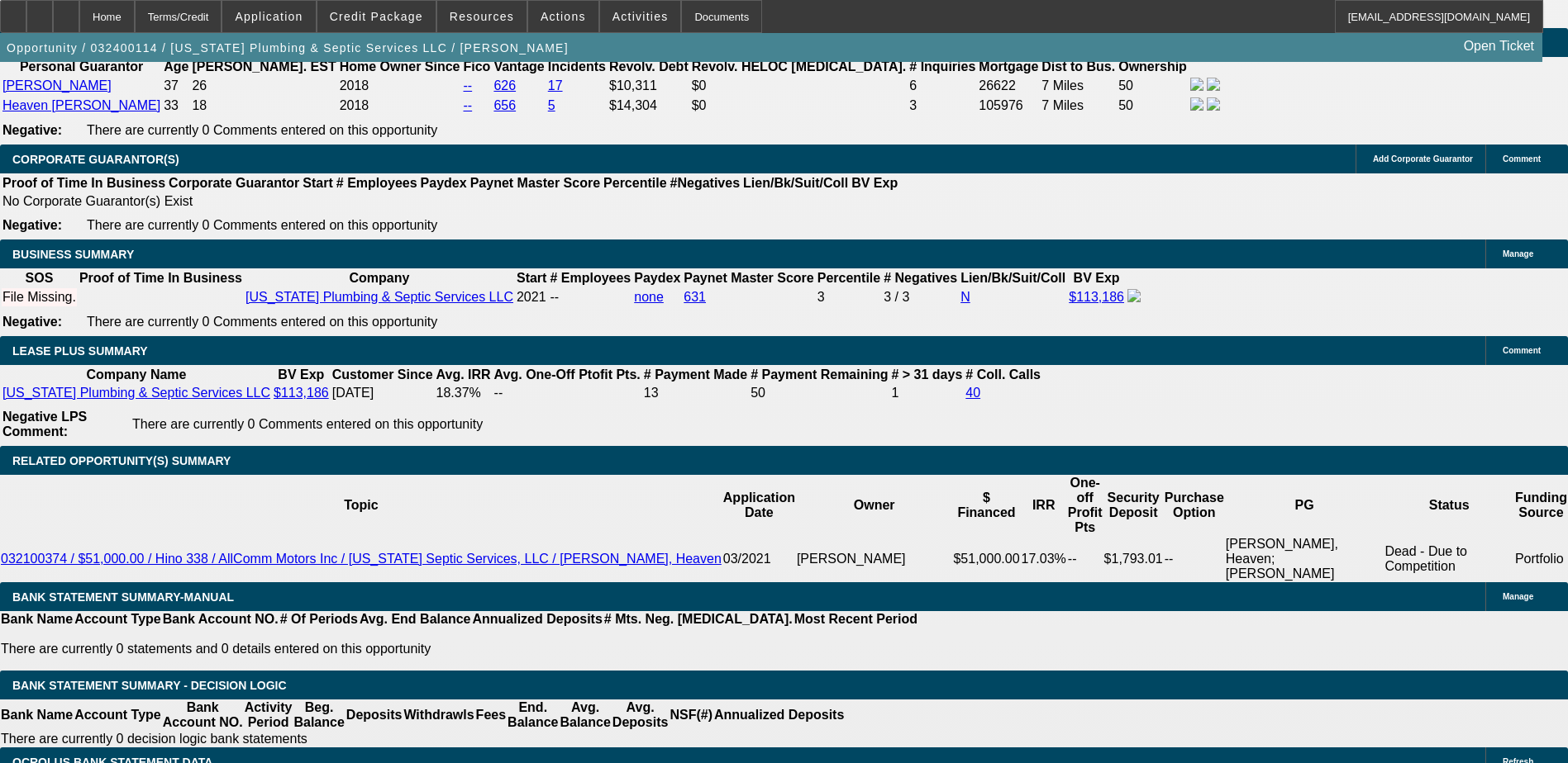
scroll to position [3808, 0]
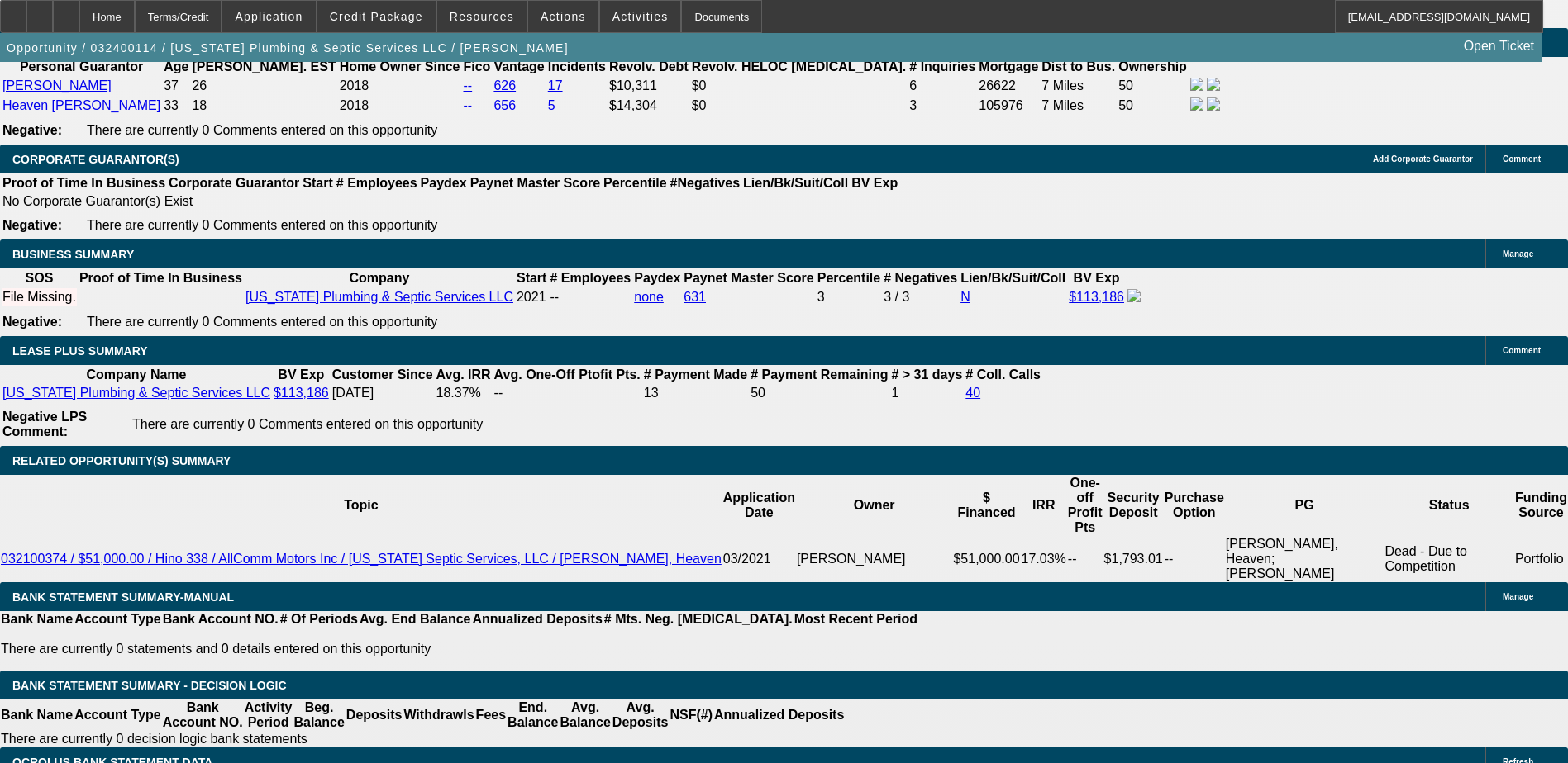
scroll to position [2817, 0]
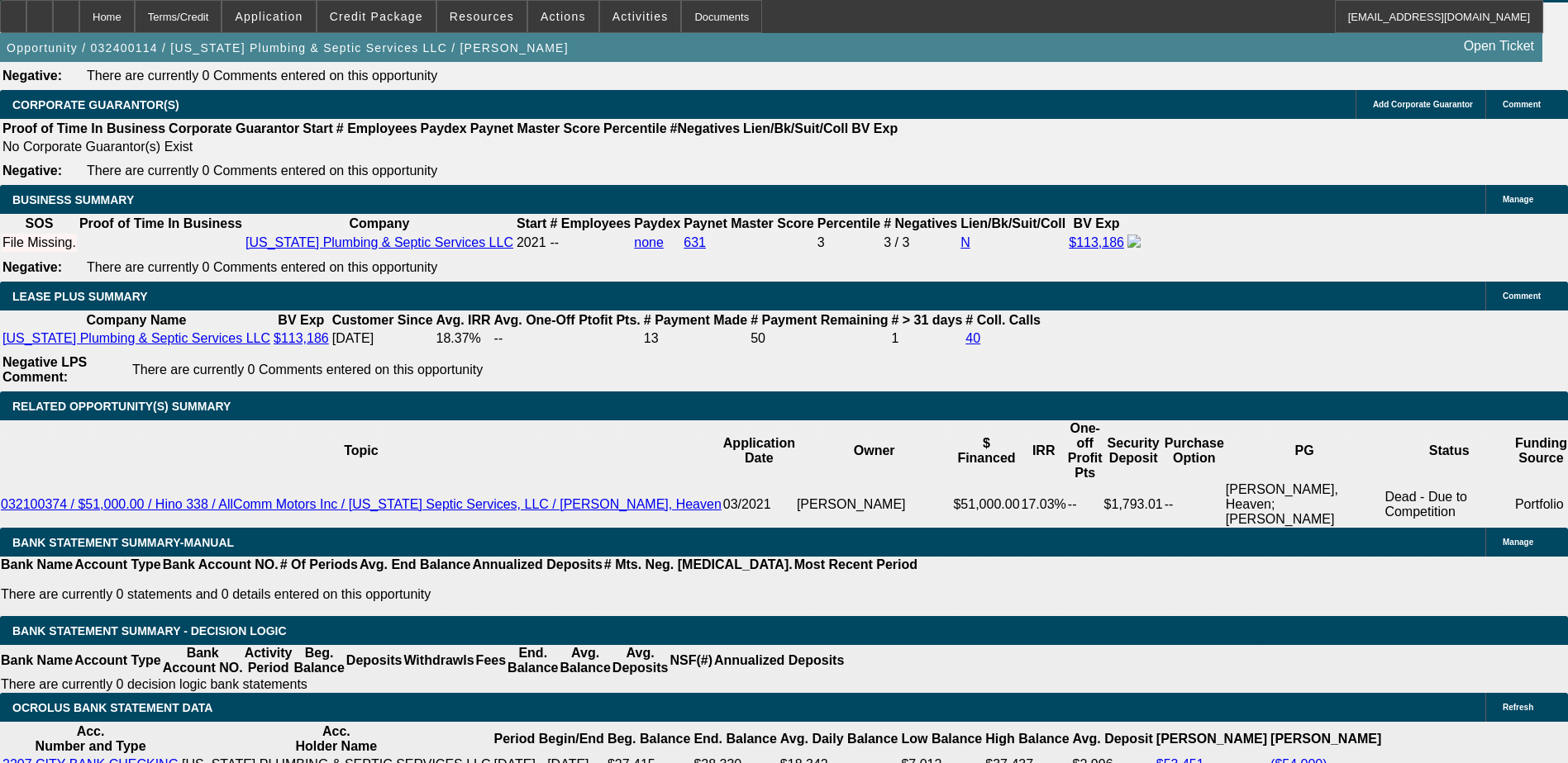
scroll to position [2974, 0]
